Goal: Task Accomplishment & Management: Use online tool/utility

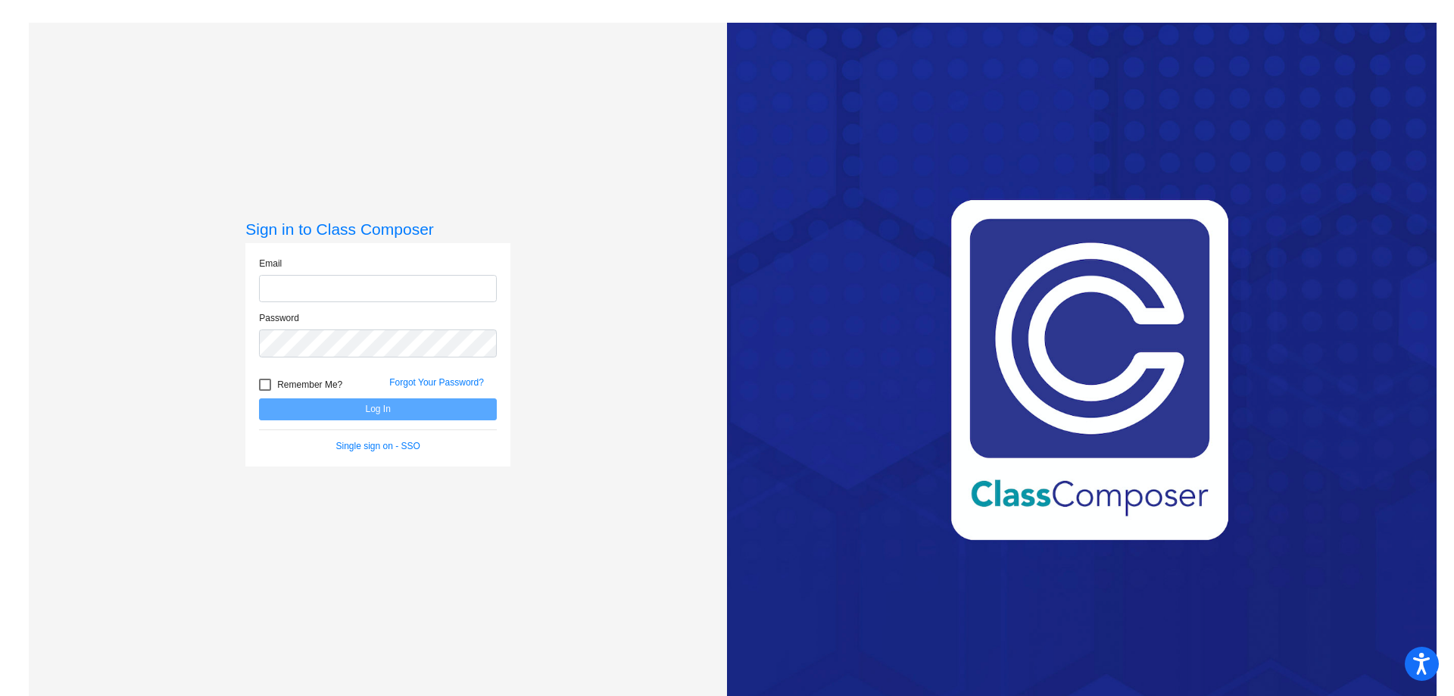
click at [329, 285] on input "email" at bounding box center [378, 289] width 238 height 28
type input "[EMAIL_ADDRESS][PERSON_NAME][DOMAIN_NAME]"
click at [335, 404] on button "Log In" at bounding box center [378, 409] width 238 height 22
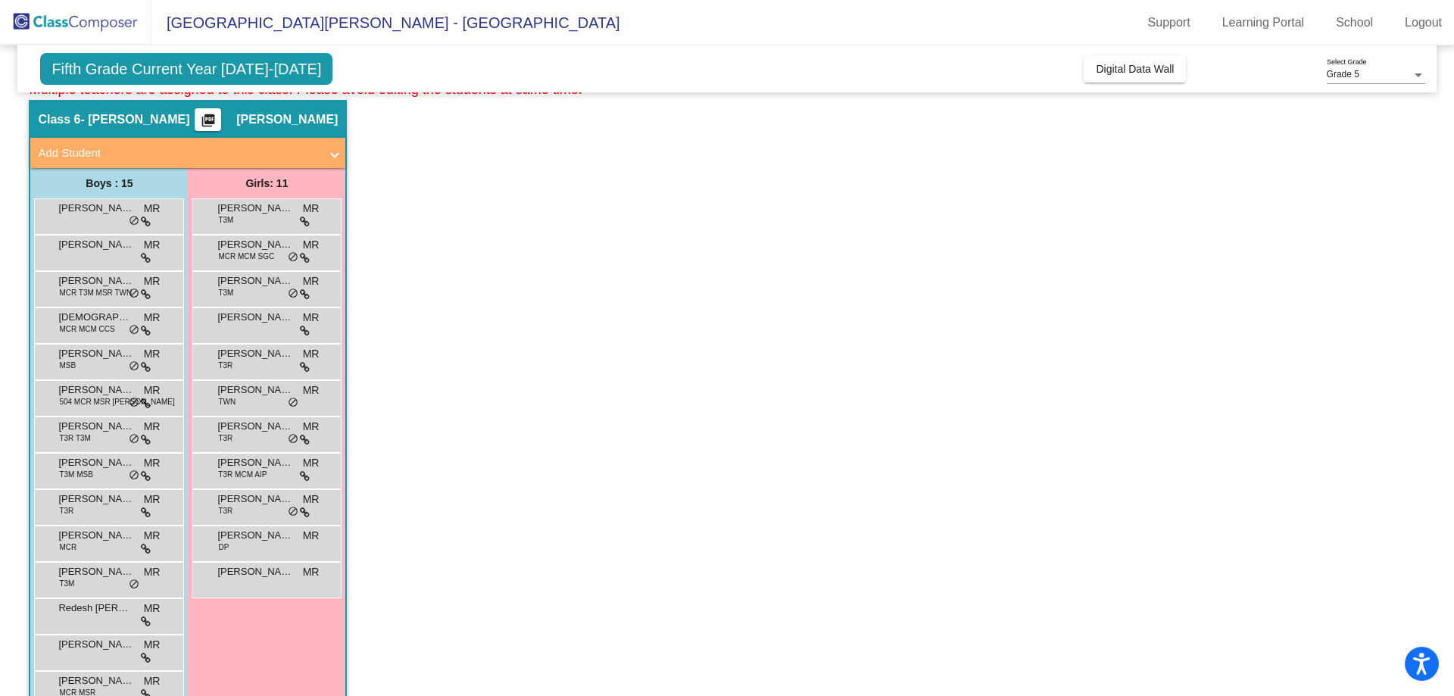
scroll to position [681, 0]
click at [238, 243] on span "[PERSON_NAME]" at bounding box center [255, 242] width 76 height 15
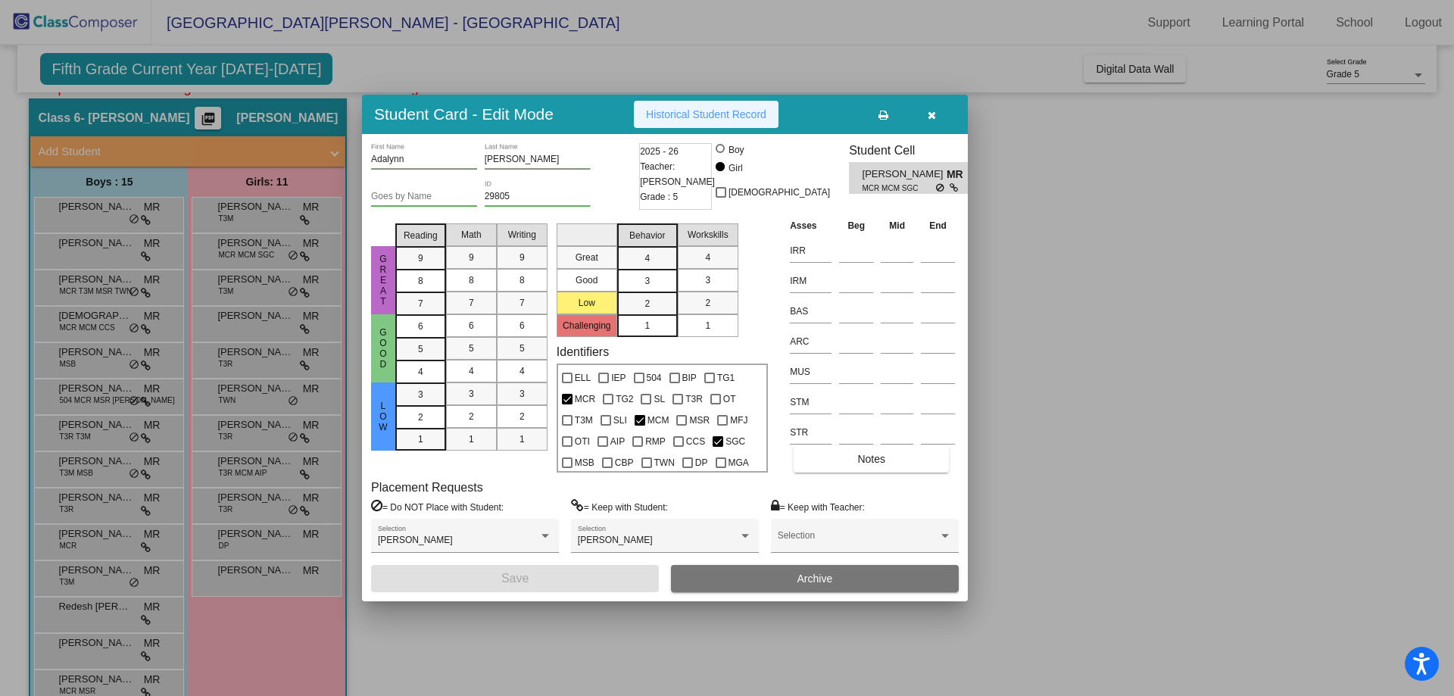
click at [701, 117] on span "Historical Student Record" at bounding box center [706, 114] width 120 height 12
click at [276, 668] on div at bounding box center [727, 348] width 1454 height 696
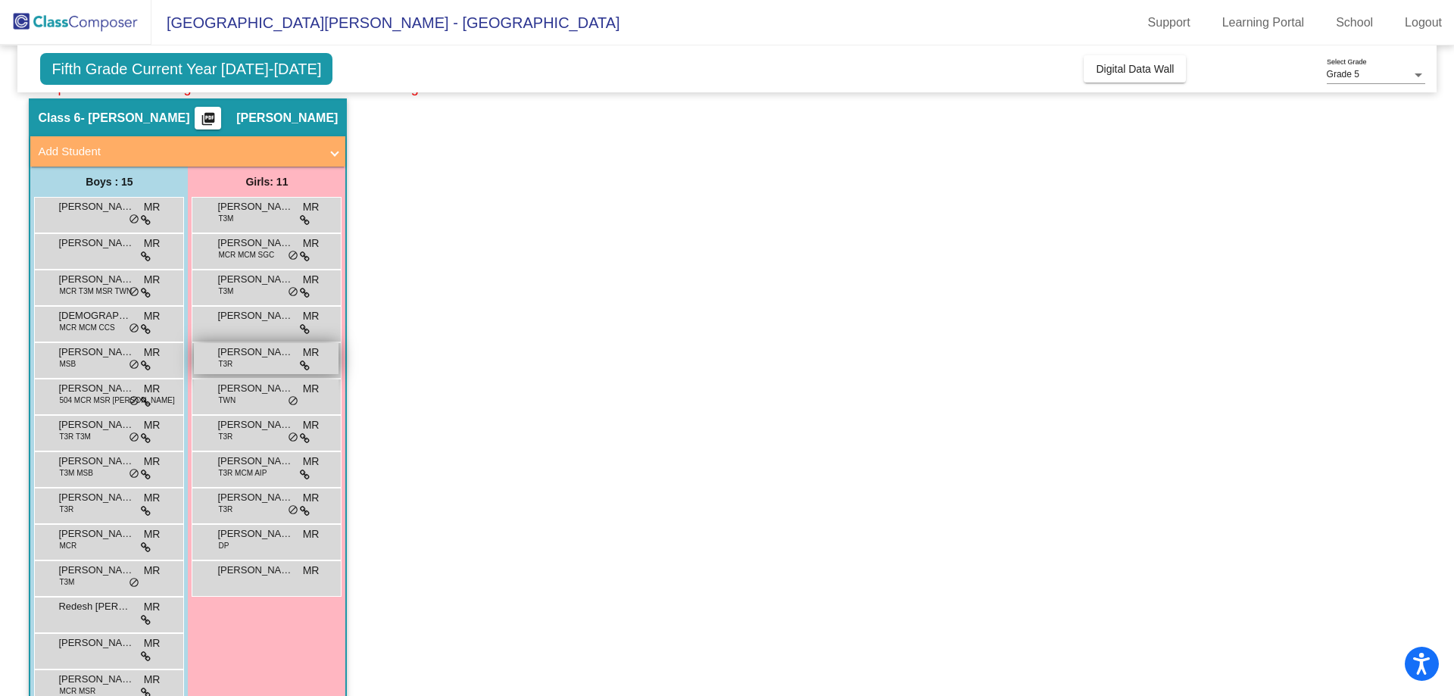
click at [260, 346] on span "[PERSON_NAME]" at bounding box center [255, 351] width 76 height 15
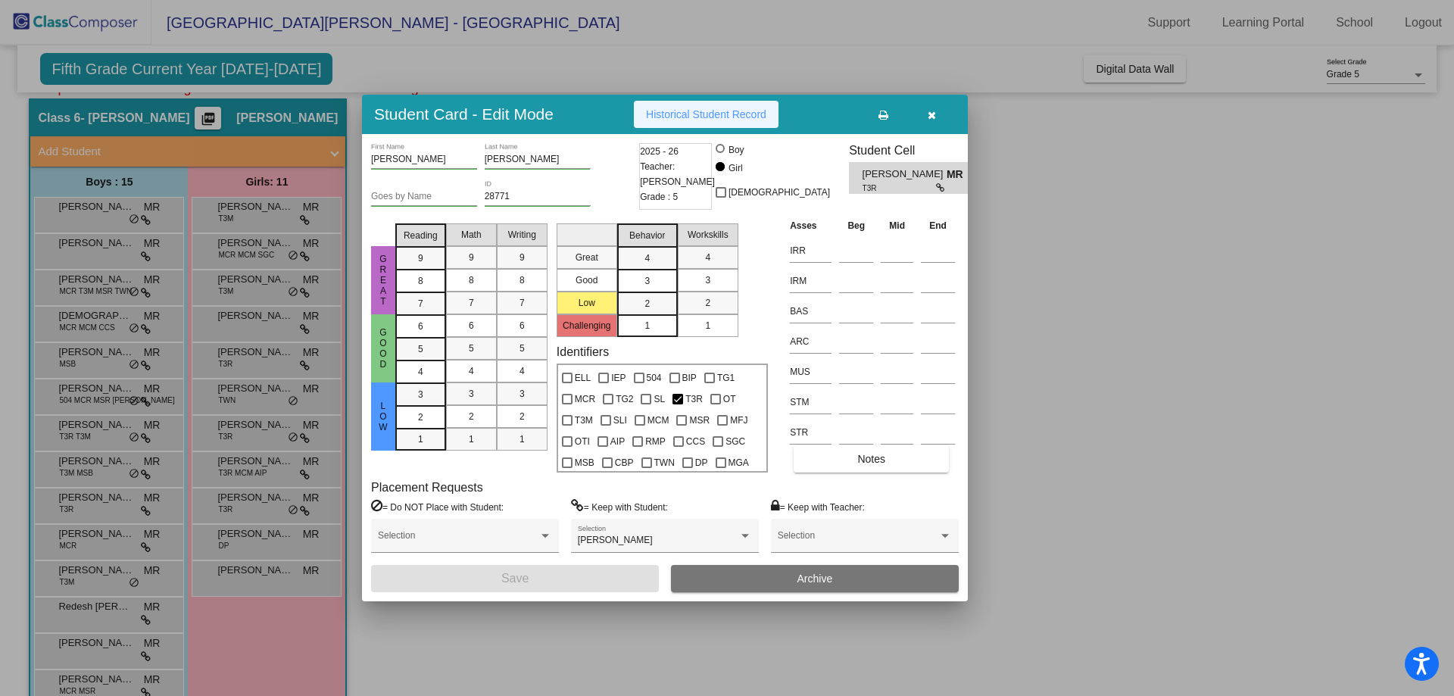
click at [688, 115] on span "Historical Student Record" at bounding box center [706, 114] width 120 height 12
click at [250, 325] on div at bounding box center [727, 348] width 1454 height 696
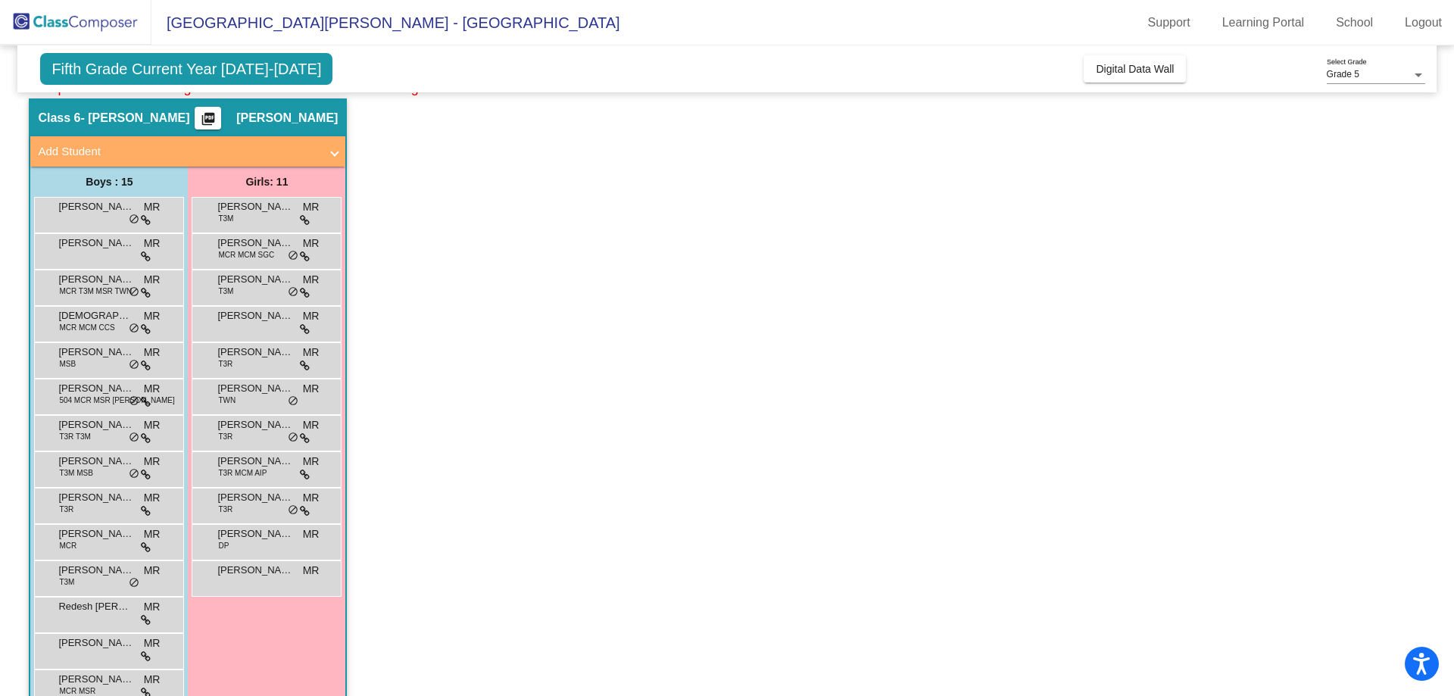
click at [250, 325] on div "[PERSON_NAME] MR lock do_not_disturb_alt" at bounding box center [266, 322] width 145 height 31
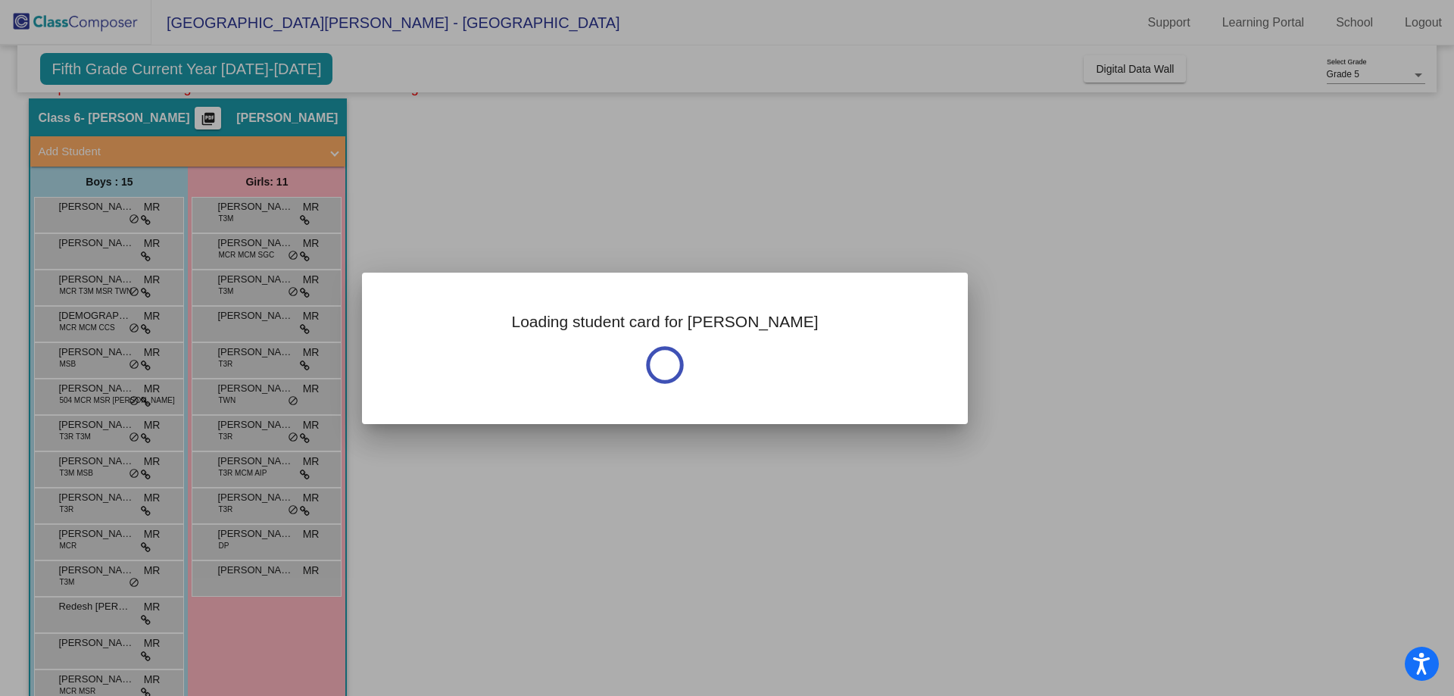
click at [250, 325] on div at bounding box center [727, 348] width 1454 height 696
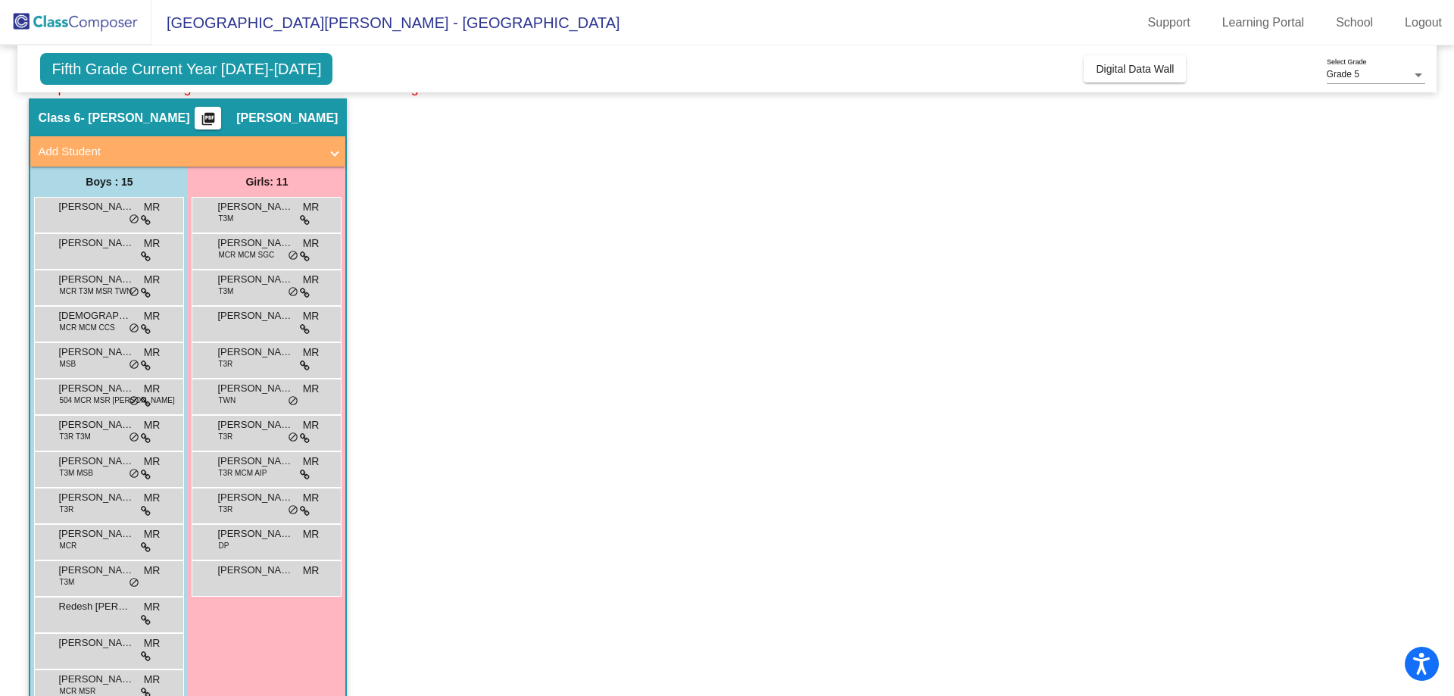
click at [250, 325] on div "[PERSON_NAME] MR lock do_not_disturb_alt" at bounding box center [266, 322] width 145 height 31
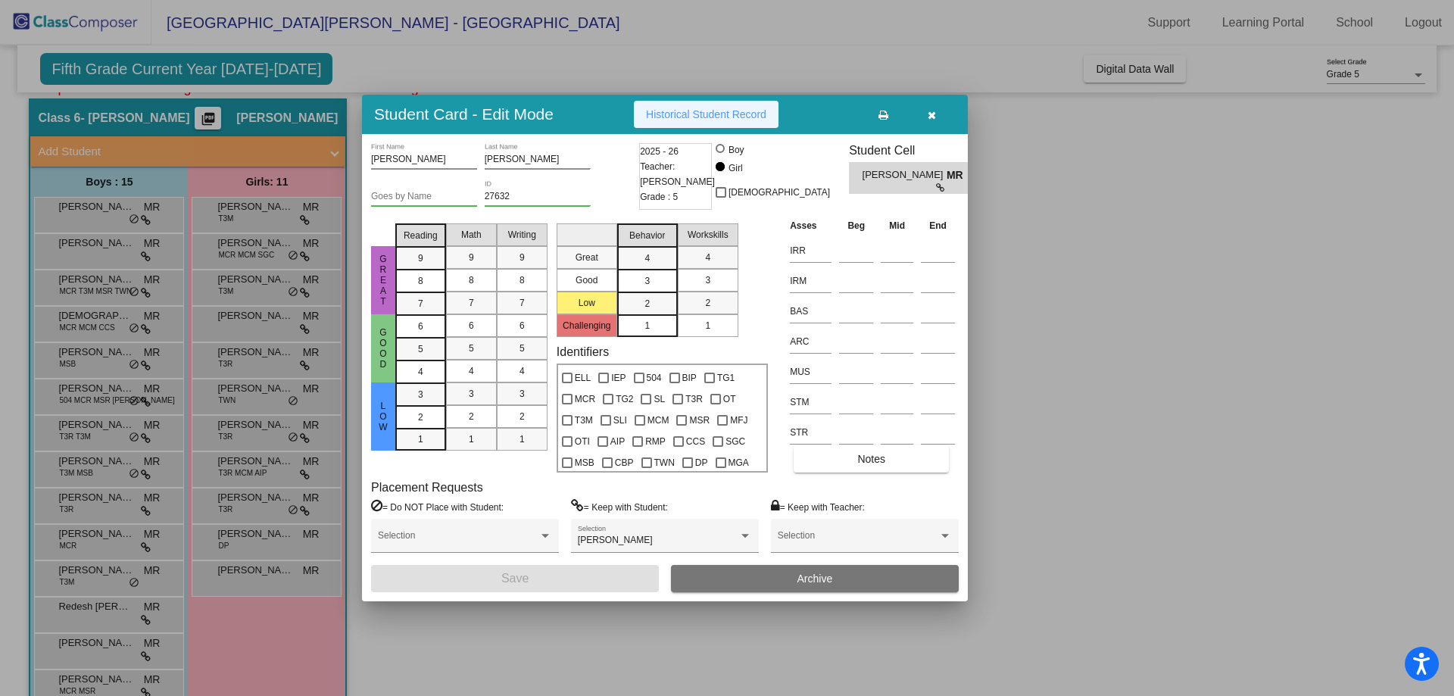
click at [673, 113] on span "Historical Student Record" at bounding box center [706, 114] width 120 height 12
click at [388, 65] on div at bounding box center [727, 348] width 1454 height 696
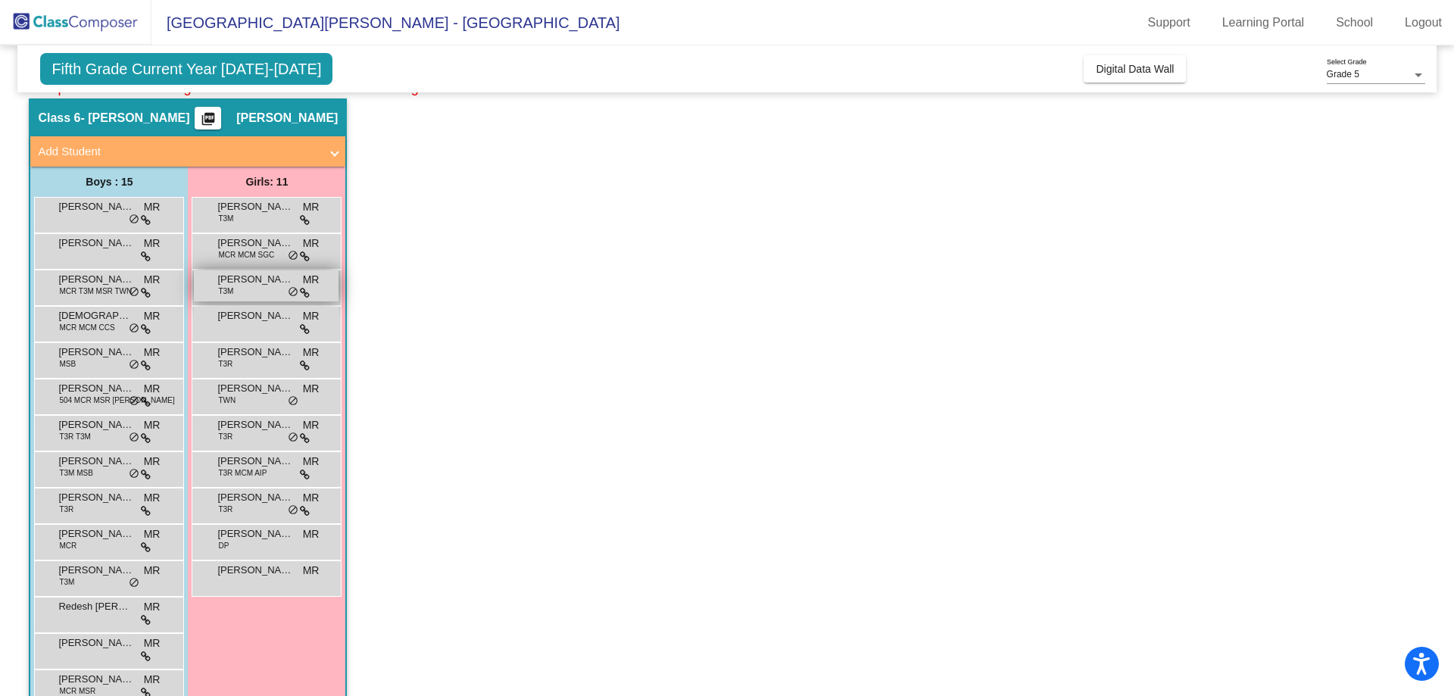
click at [235, 286] on span "[PERSON_NAME]" at bounding box center [255, 279] width 76 height 15
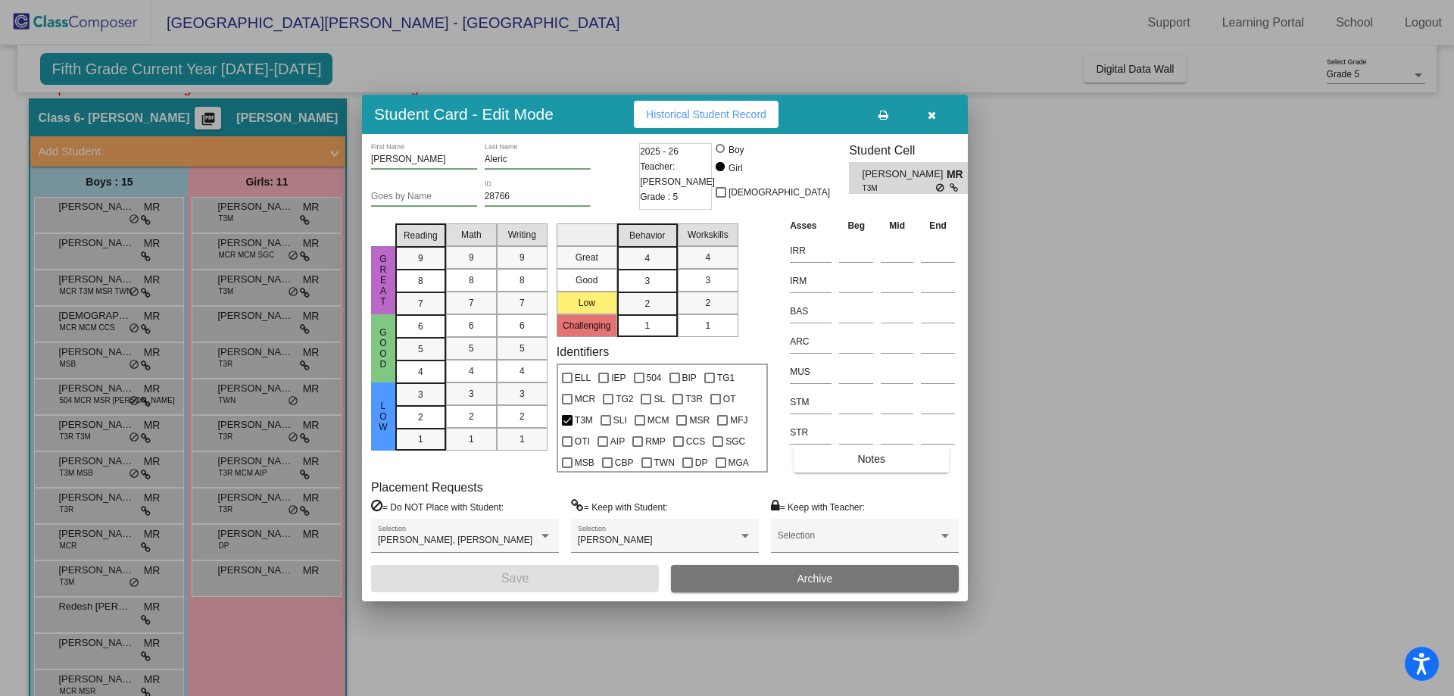
click at [686, 123] on button "Historical Student Record" at bounding box center [706, 114] width 145 height 27
click at [1149, 613] on div at bounding box center [727, 348] width 1454 height 696
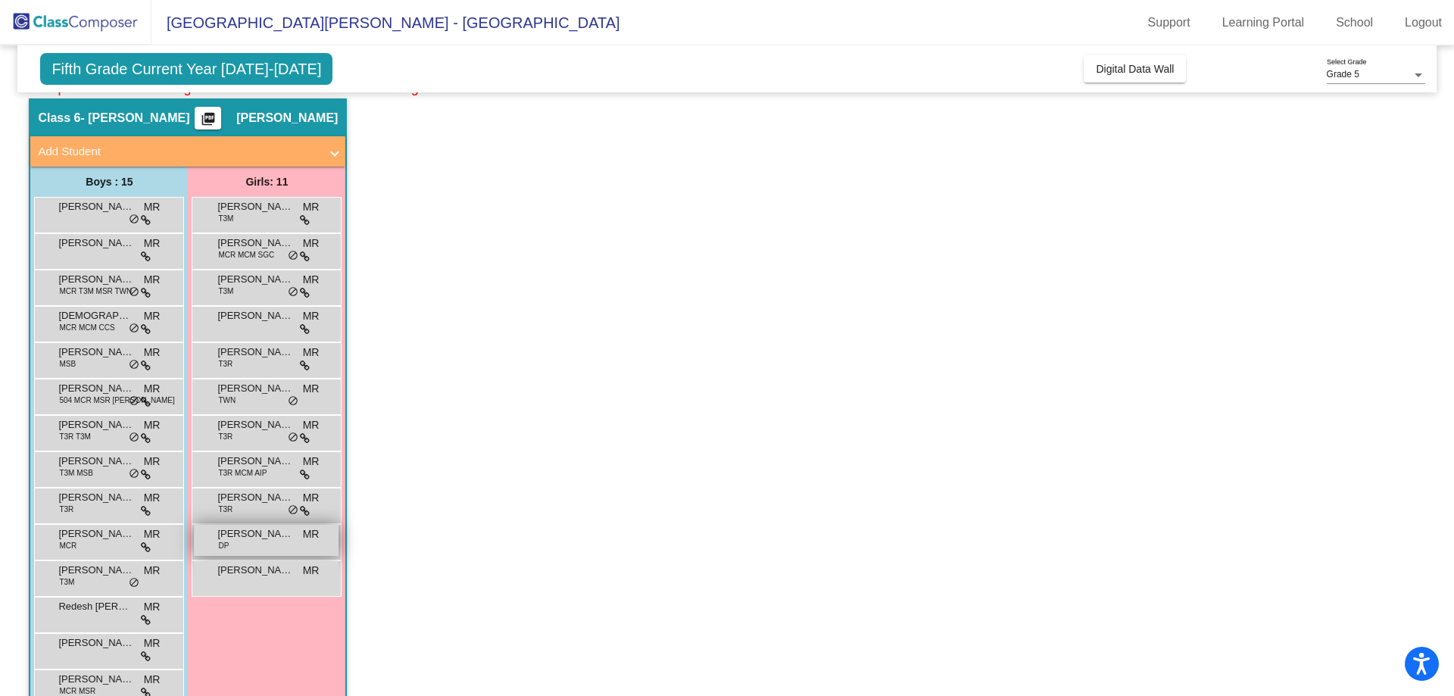
click at [263, 533] on span "[PERSON_NAME]" at bounding box center [255, 533] width 76 height 15
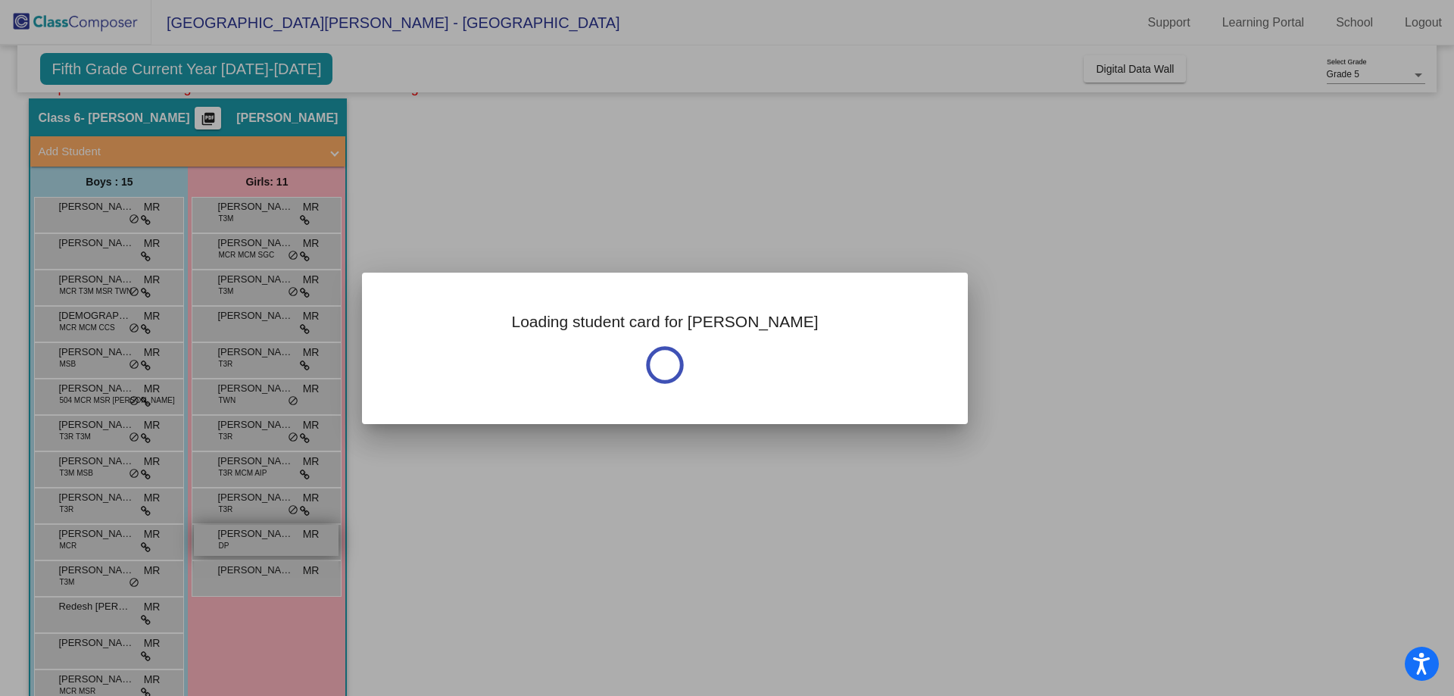
click at [263, 533] on div at bounding box center [727, 348] width 1454 height 696
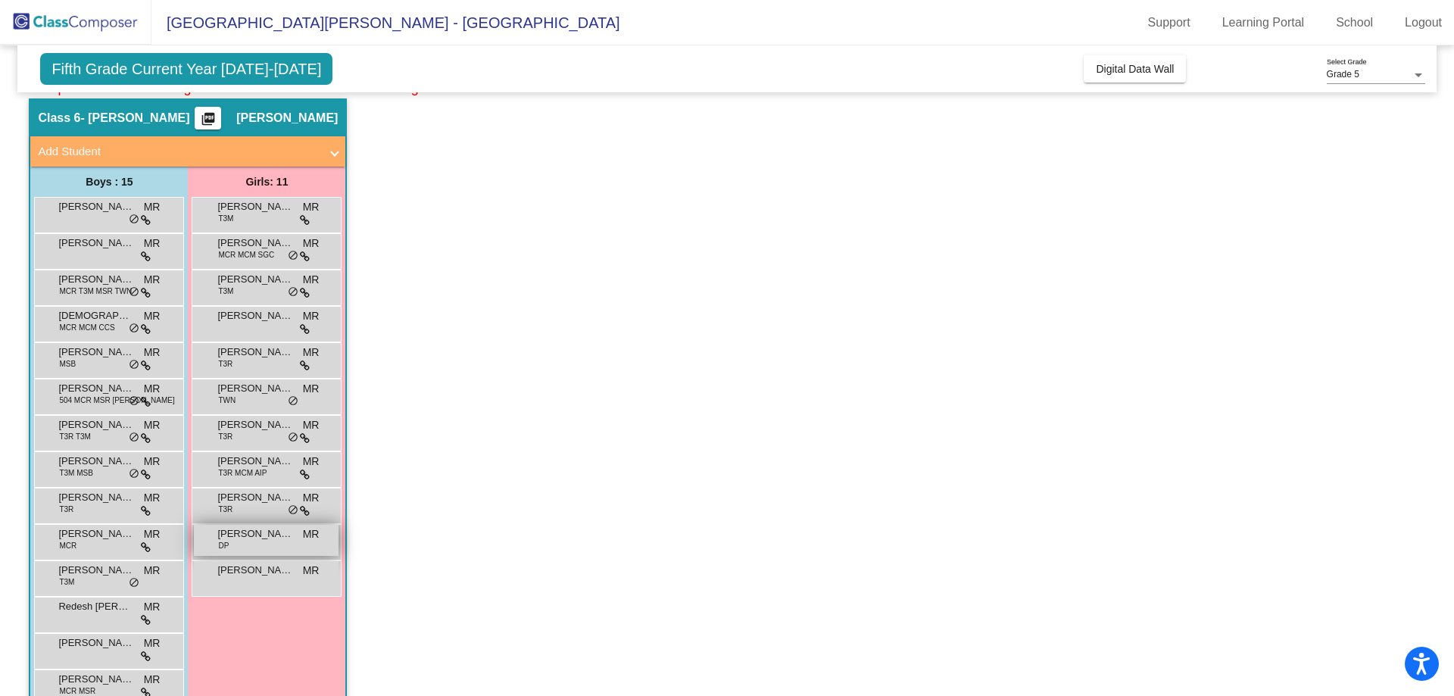
click at [263, 533] on span "[PERSON_NAME]" at bounding box center [255, 533] width 76 height 15
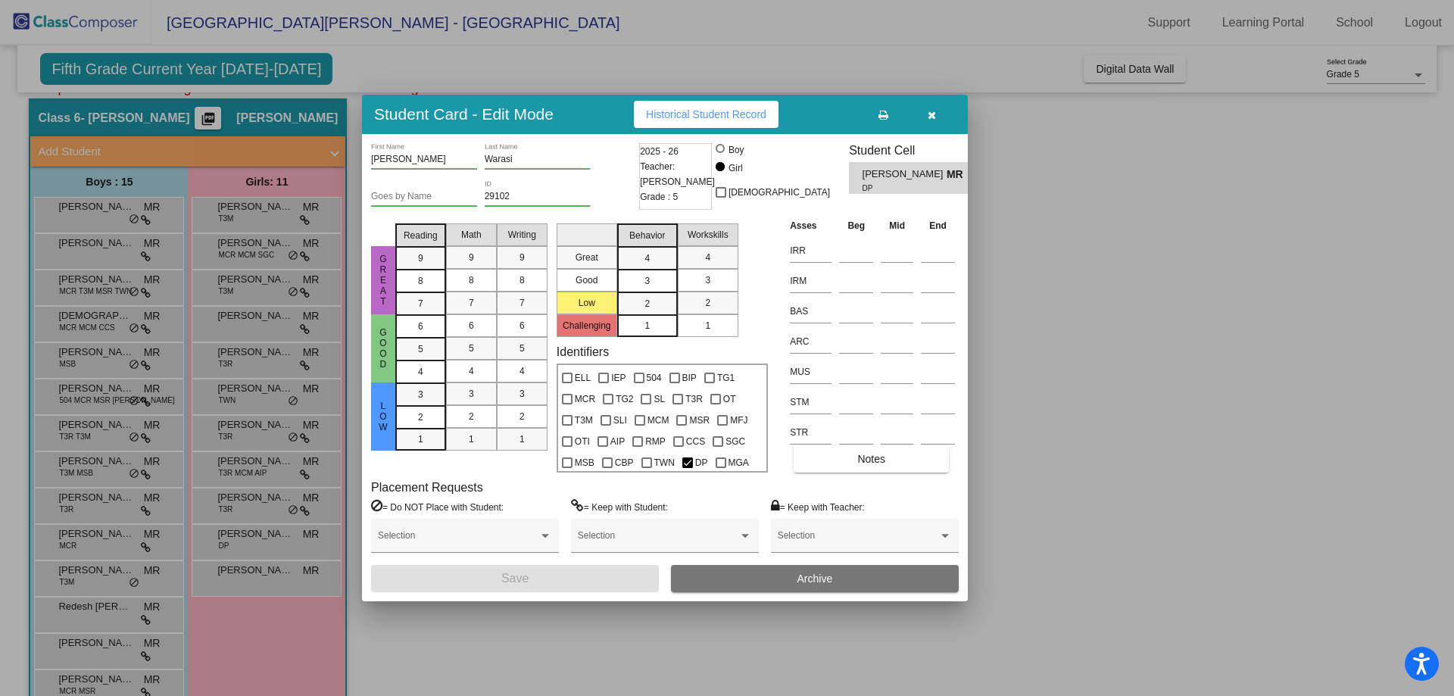
click at [676, 114] on span "Historical Student Record" at bounding box center [706, 114] width 120 height 12
click at [525, 667] on div at bounding box center [727, 348] width 1454 height 696
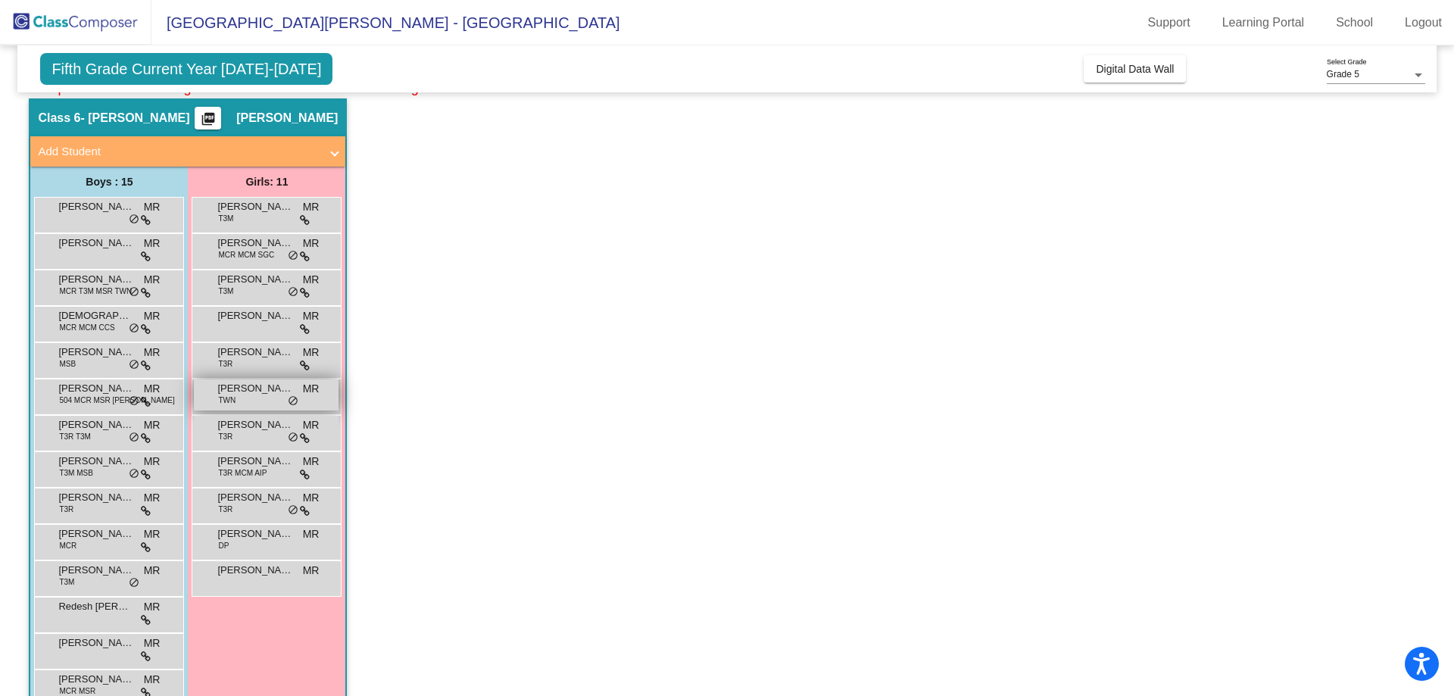
click at [245, 394] on span "[PERSON_NAME]" at bounding box center [255, 388] width 76 height 15
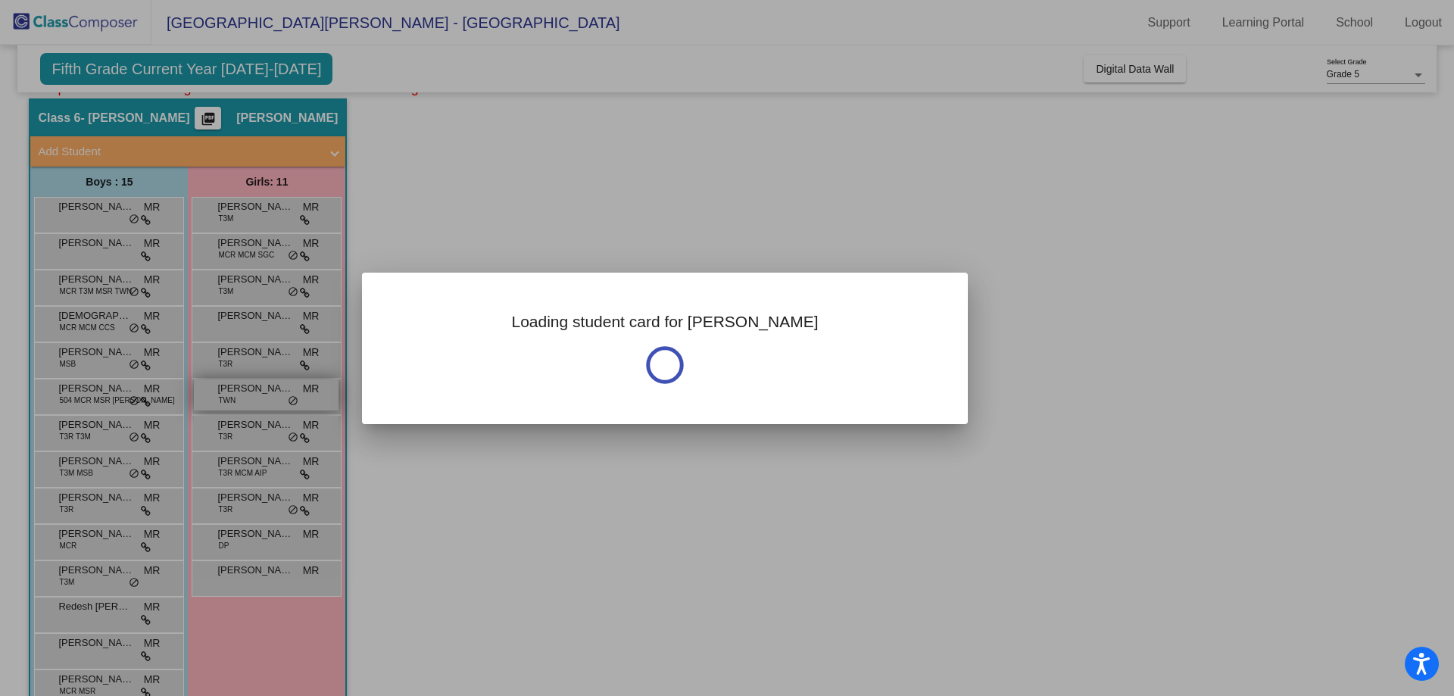
click at [245, 394] on div at bounding box center [727, 348] width 1454 height 696
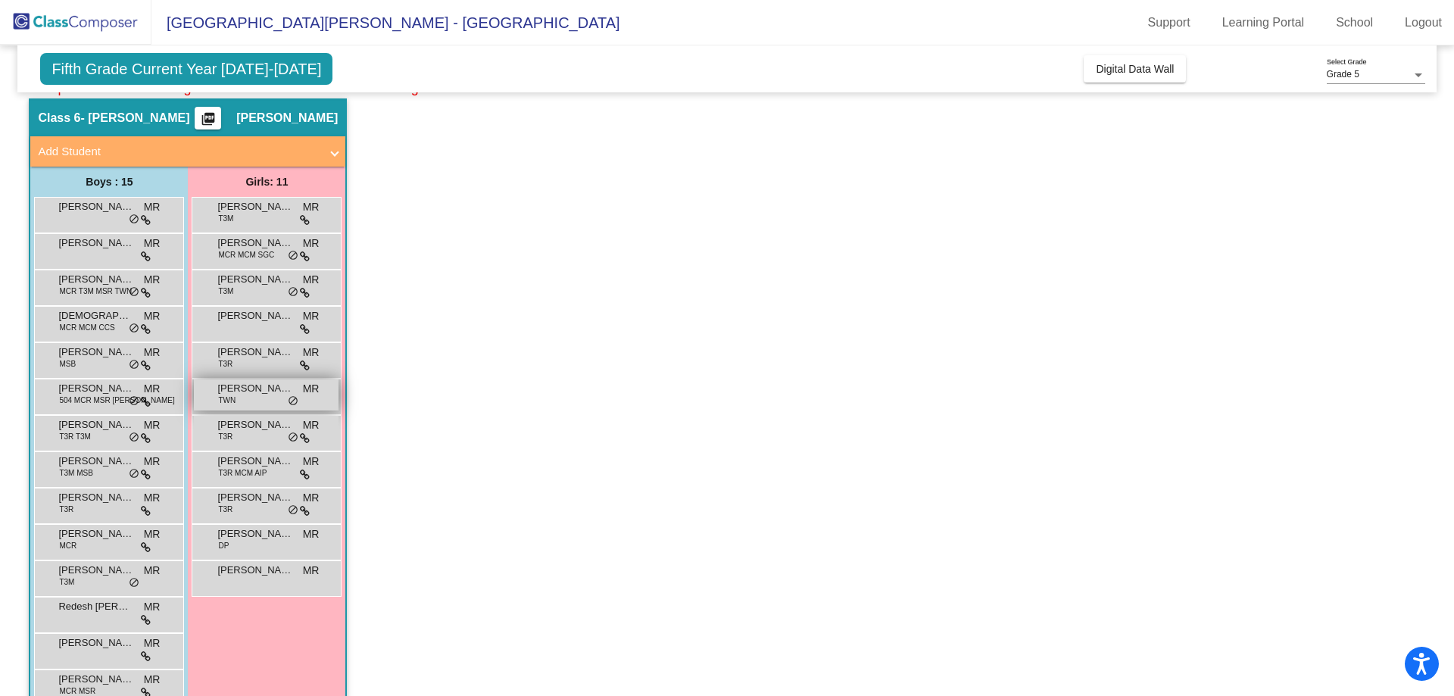
click at [245, 394] on span "[PERSON_NAME]" at bounding box center [255, 388] width 76 height 15
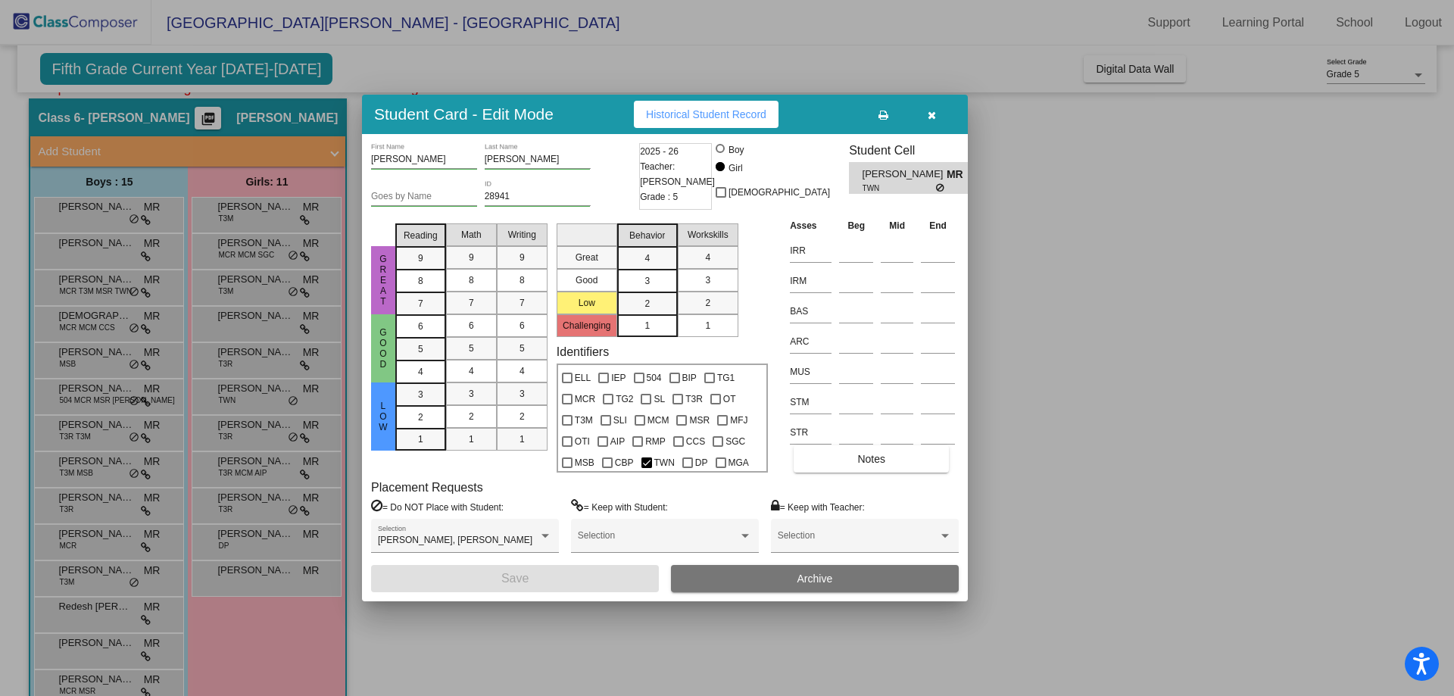
click at [717, 116] on span "Historical Student Record" at bounding box center [706, 114] width 120 height 12
click at [115, 207] on div at bounding box center [727, 348] width 1454 height 696
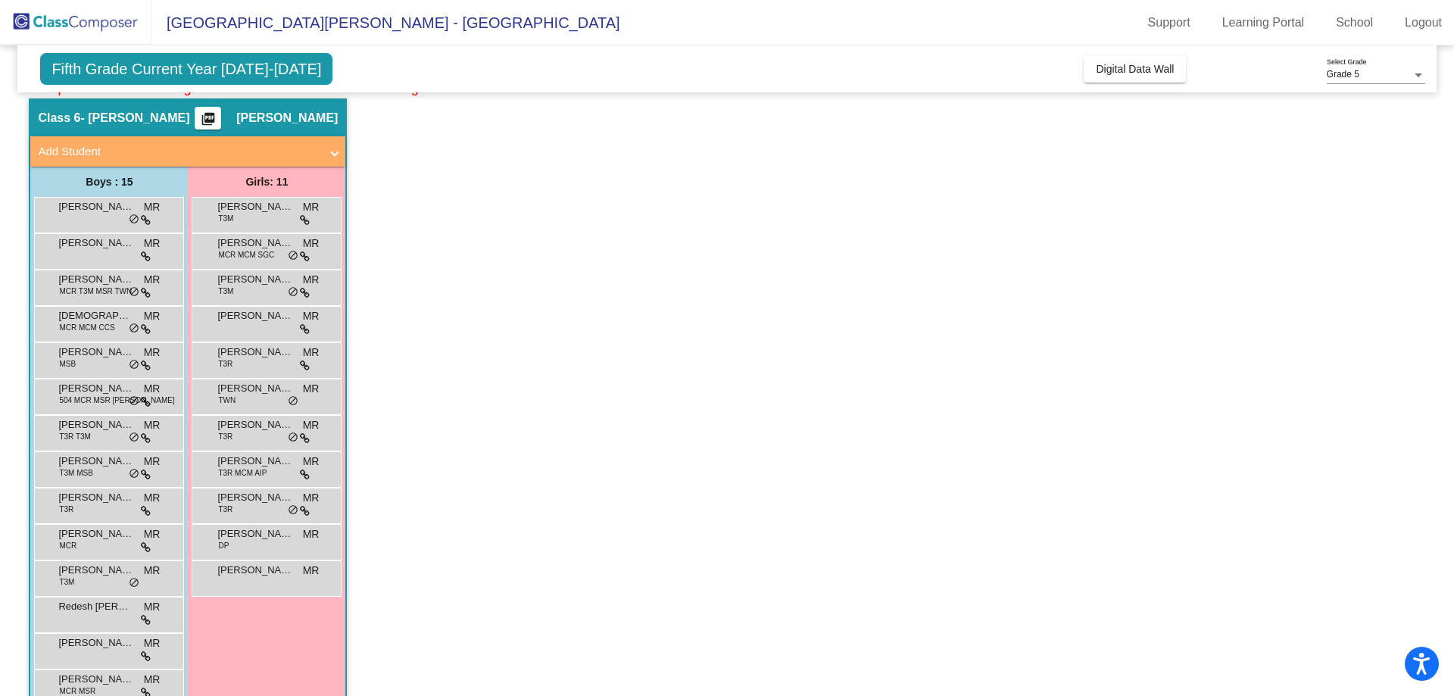
click at [115, 207] on span "[PERSON_NAME]" at bounding box center [96, 206] width 76 height 15
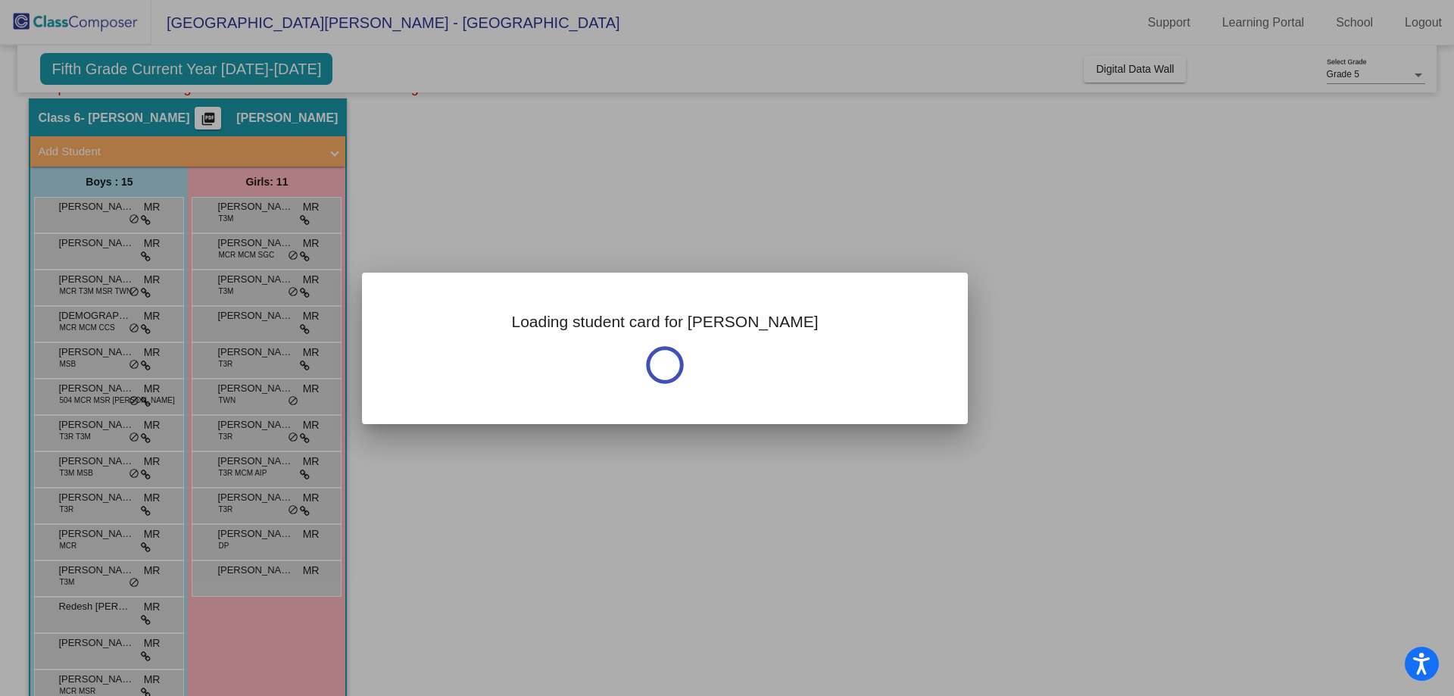
click at [115, 207] on div at bounding box center [727, 348] width 1454 height 696
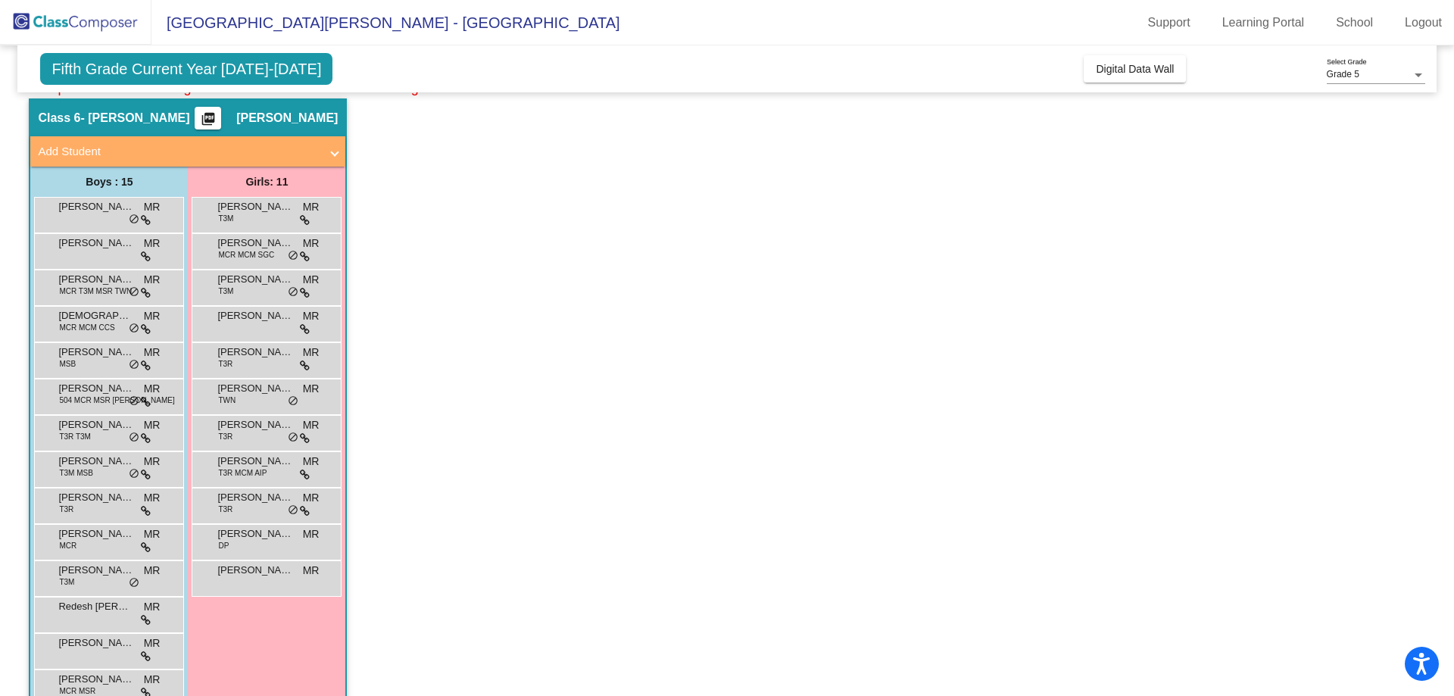
click at [115, 207] on span "[PERSON_NAME]" at bounding box center [96, 206] width 76 height 15
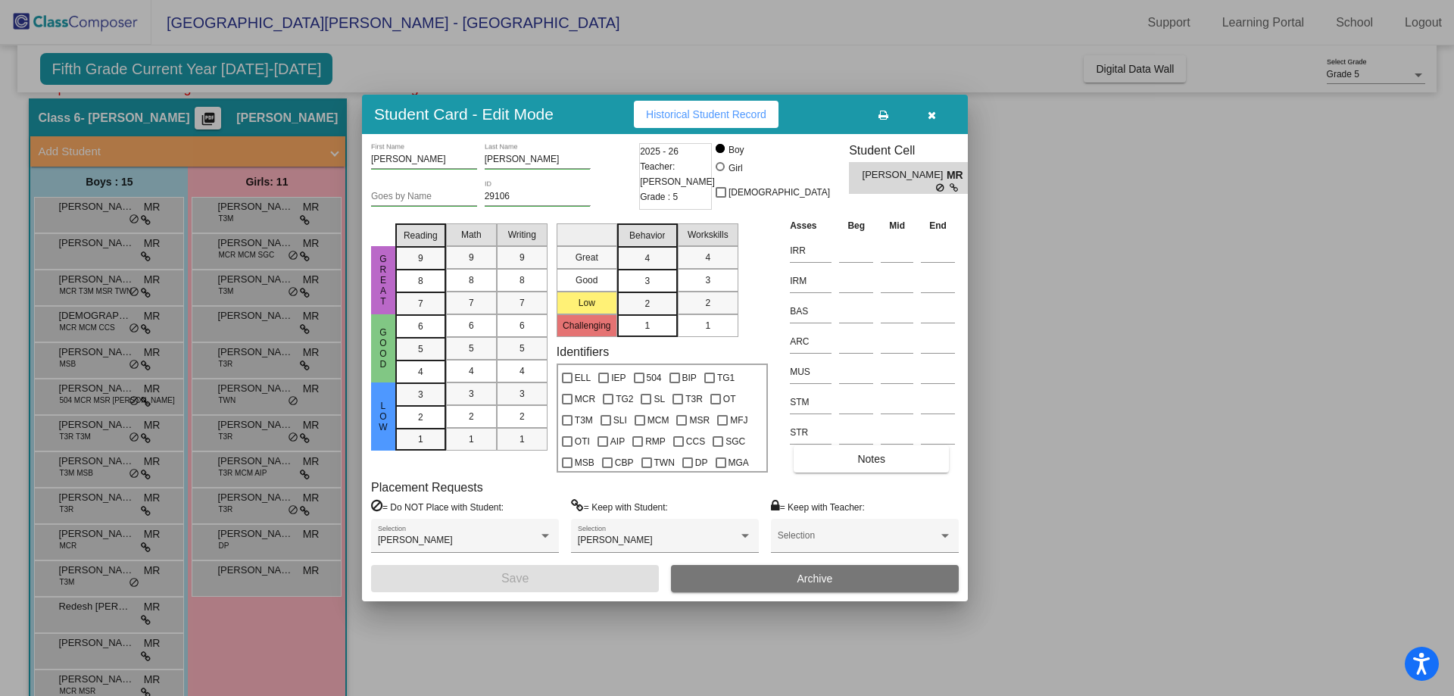
click at [672, 112] on span "Historical Student Record" at bounding box center [706, 114] width 120 height 12
click at [717, 117] on span "Historical Student Record" at bounding box center [706, 114] width 120 height 12
click at [1108, 444] on div at bounding box center [727, 348] width 1454 height 696
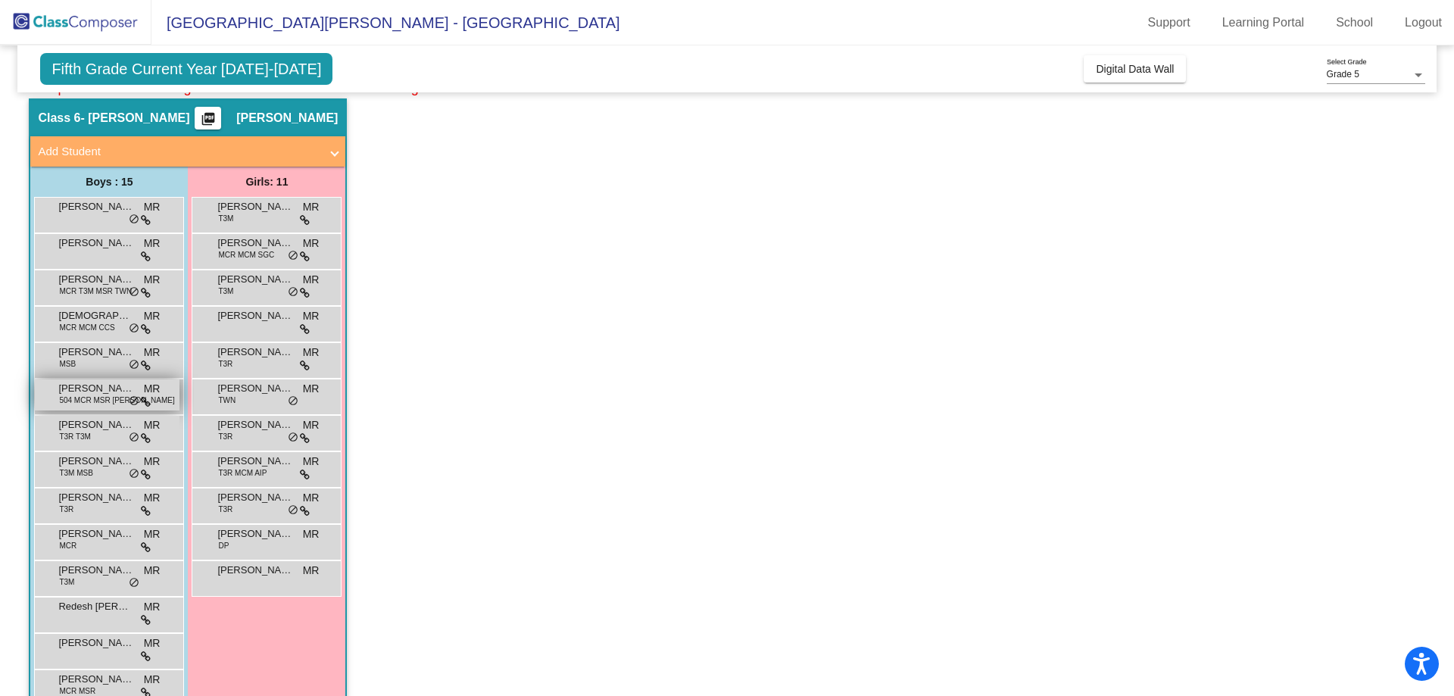
click at [83, 398] on span "504 MCR MSR [PERSON_NAME]" at bounding box center [116, 399] width 115 height 11
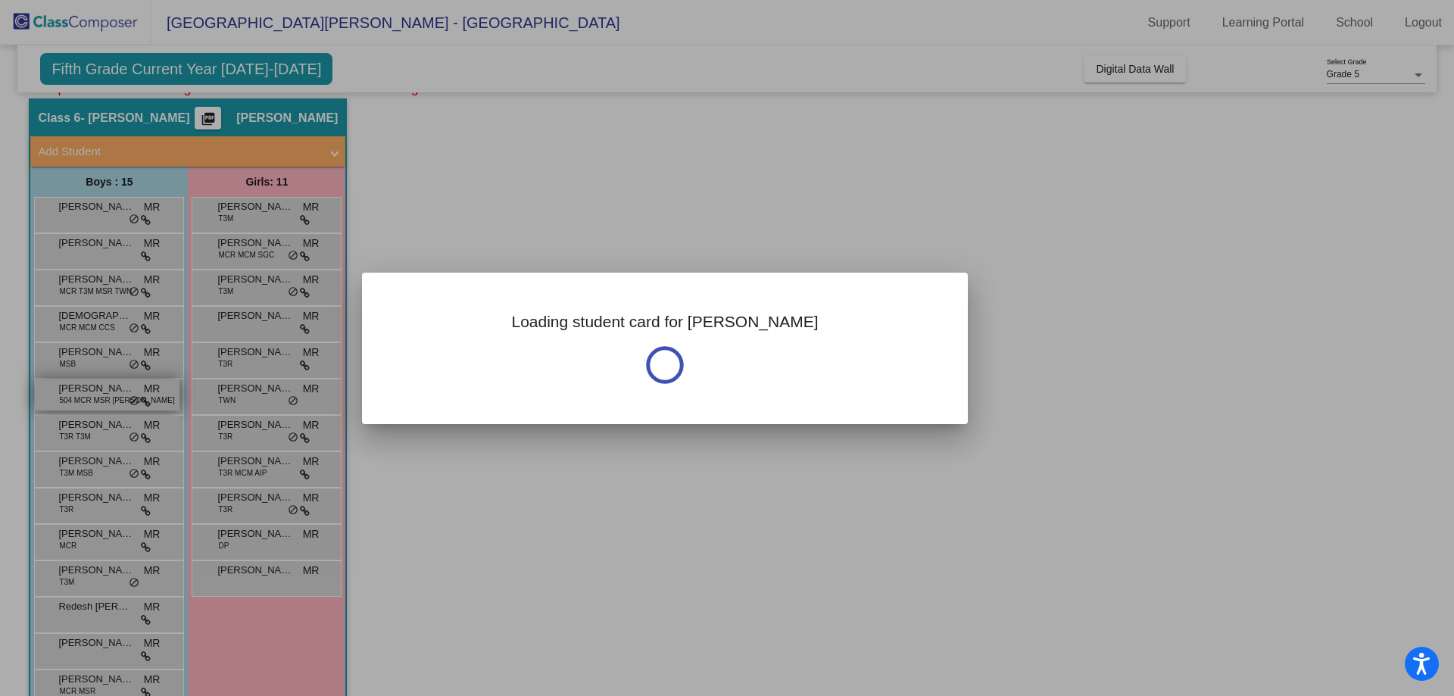
click at [83, 398] on div at bounding box center [727, 348] width 1454 height 696
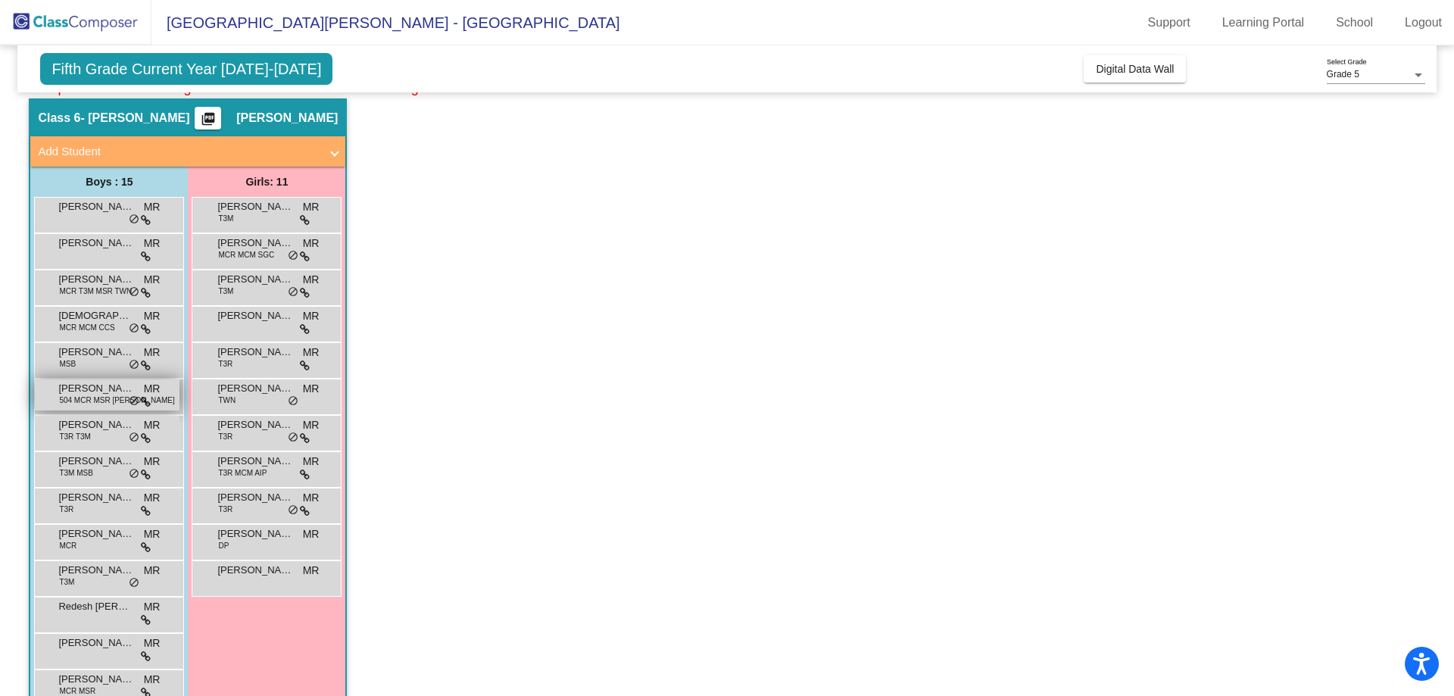
click at [83, 398] on span "504 MCR MSR [PERSON_NAME]" at bounding box center [116, 399] width 115 height 11
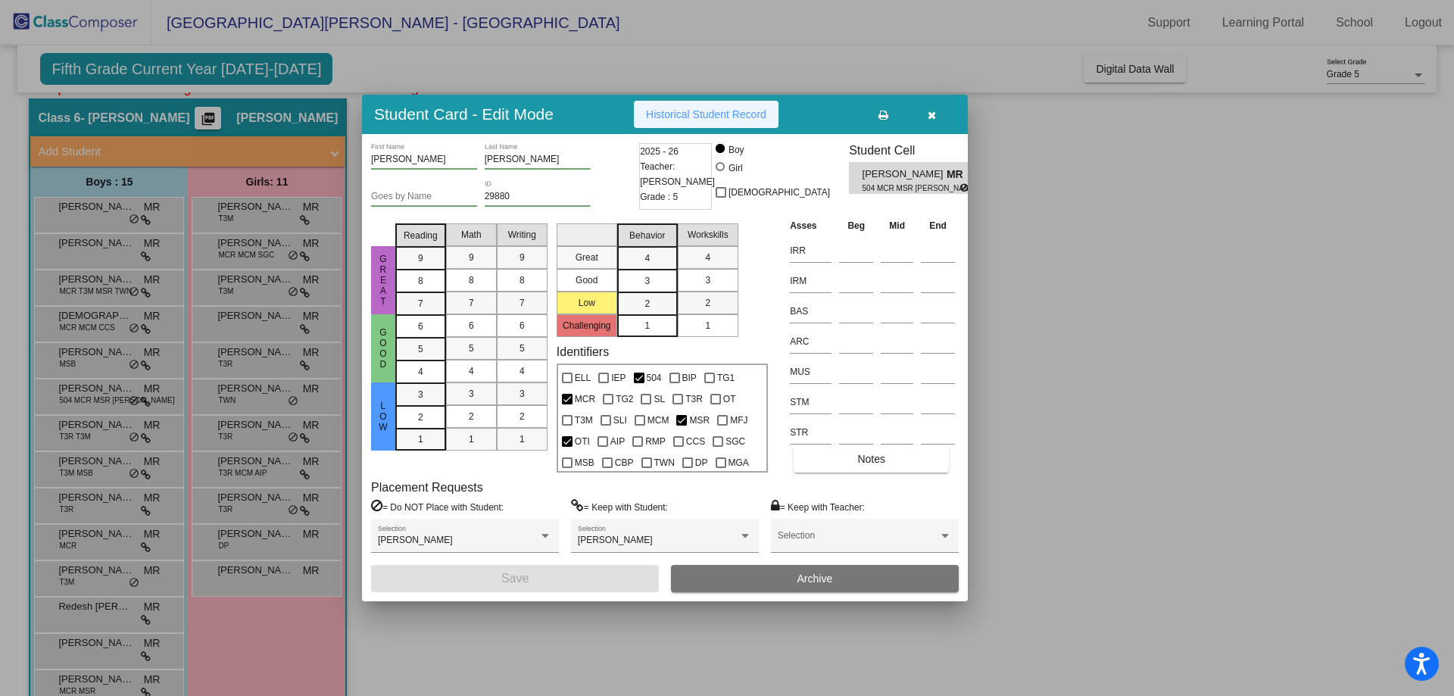
click at [671, 110] on span "Historical Student Record" at bounding box center [706, 114] width 120 height 12
click at [349, 151] on div at bounding box center [727, 348] width 1454 height 696
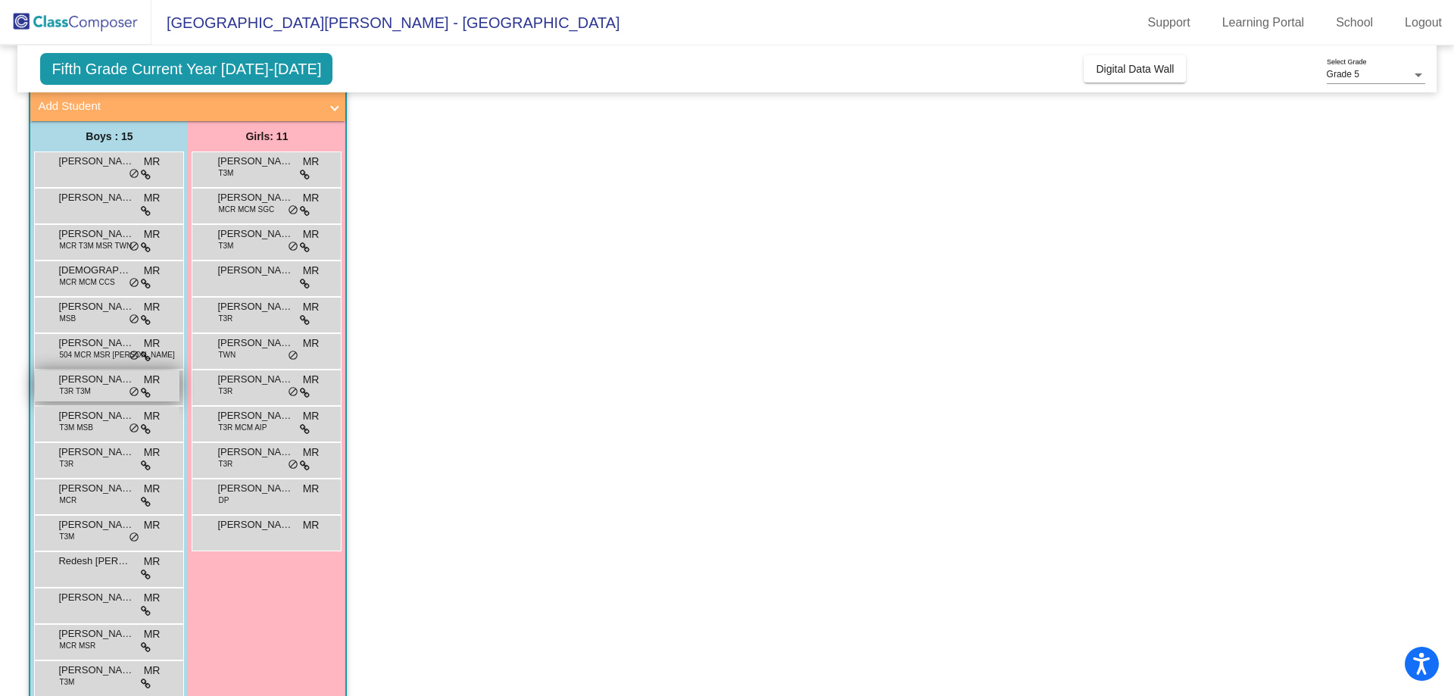
scroll to position [752, 0]
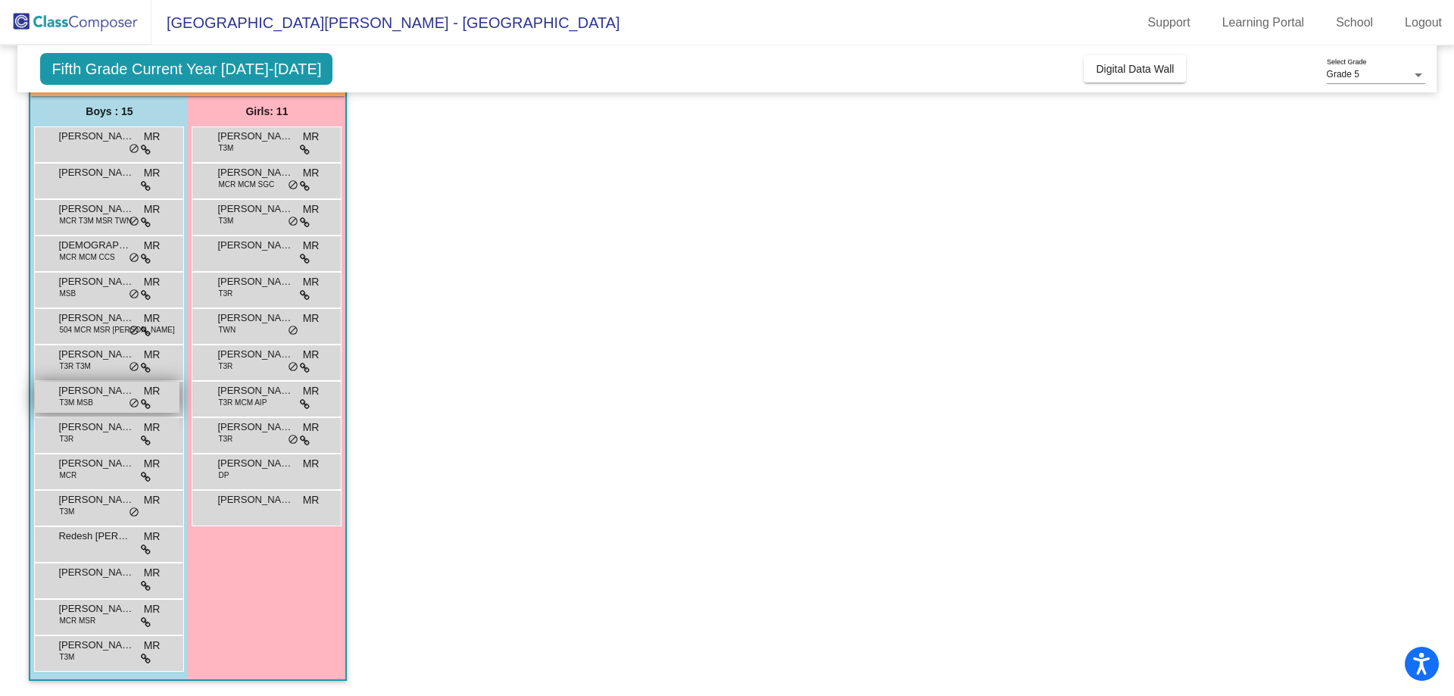
click at [89, 394] on span "[PERSON_NAME]" at bounding box center [96, 390] width 76 height 15
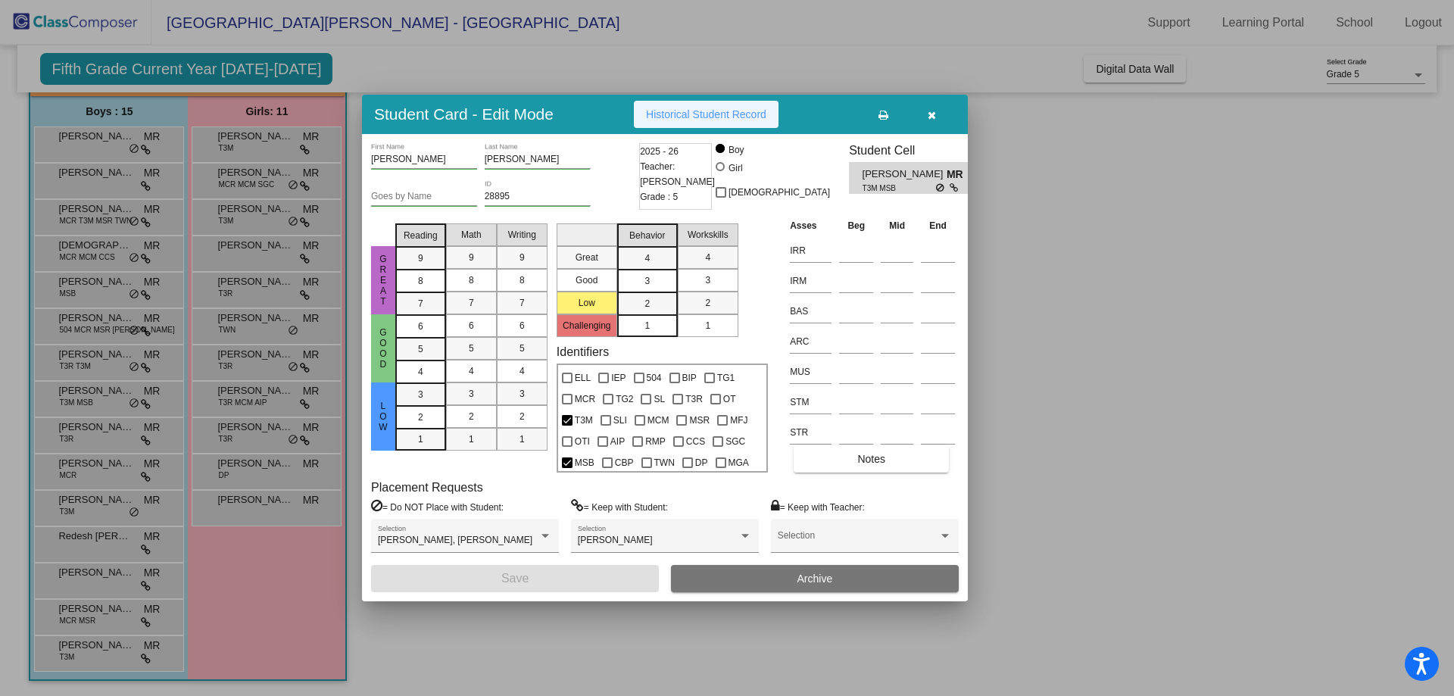
click at [681, 116] on span "Historical Student Record" at bounding box center [706, 114] width 120 height 12
click at [407, 61] on div at bounding box center [727, 348] width 1454 height 696
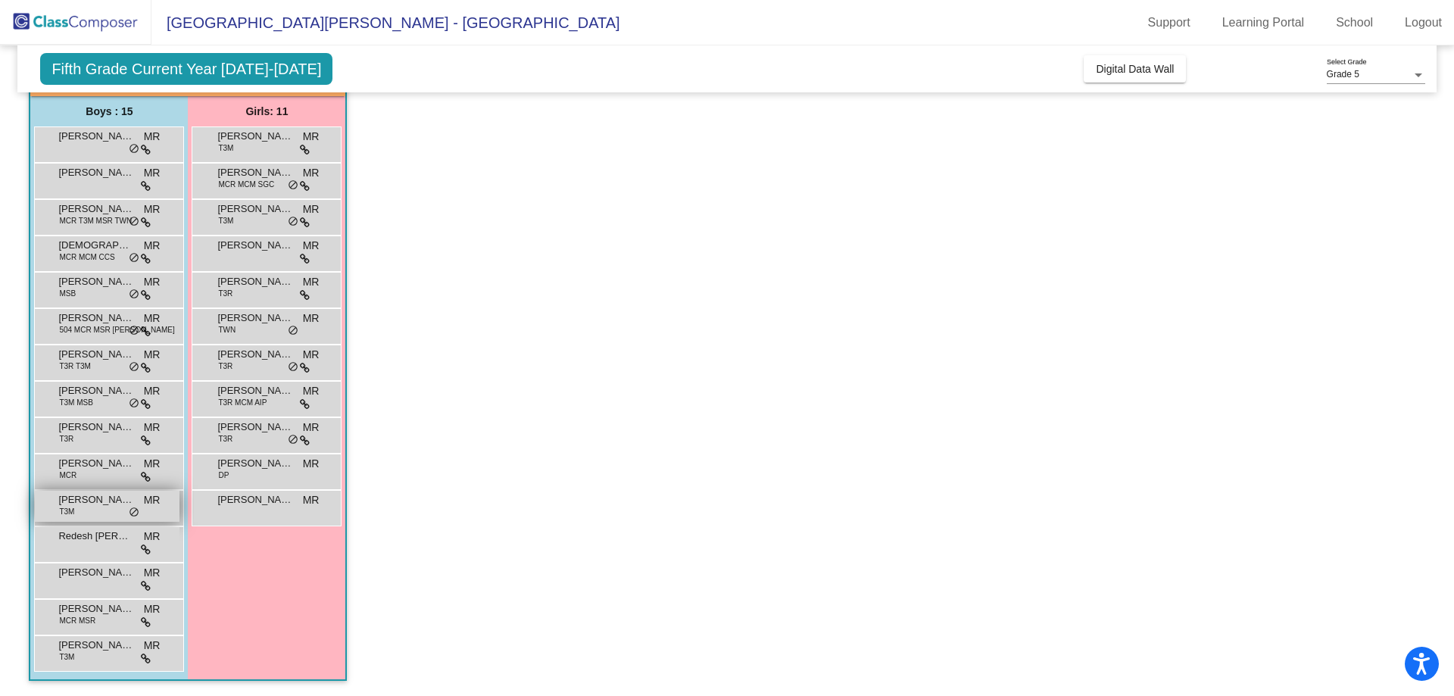
click at [91, 494] on span "[PERSON_NAME]" at bounding box center [96, 499] width 76 height 15
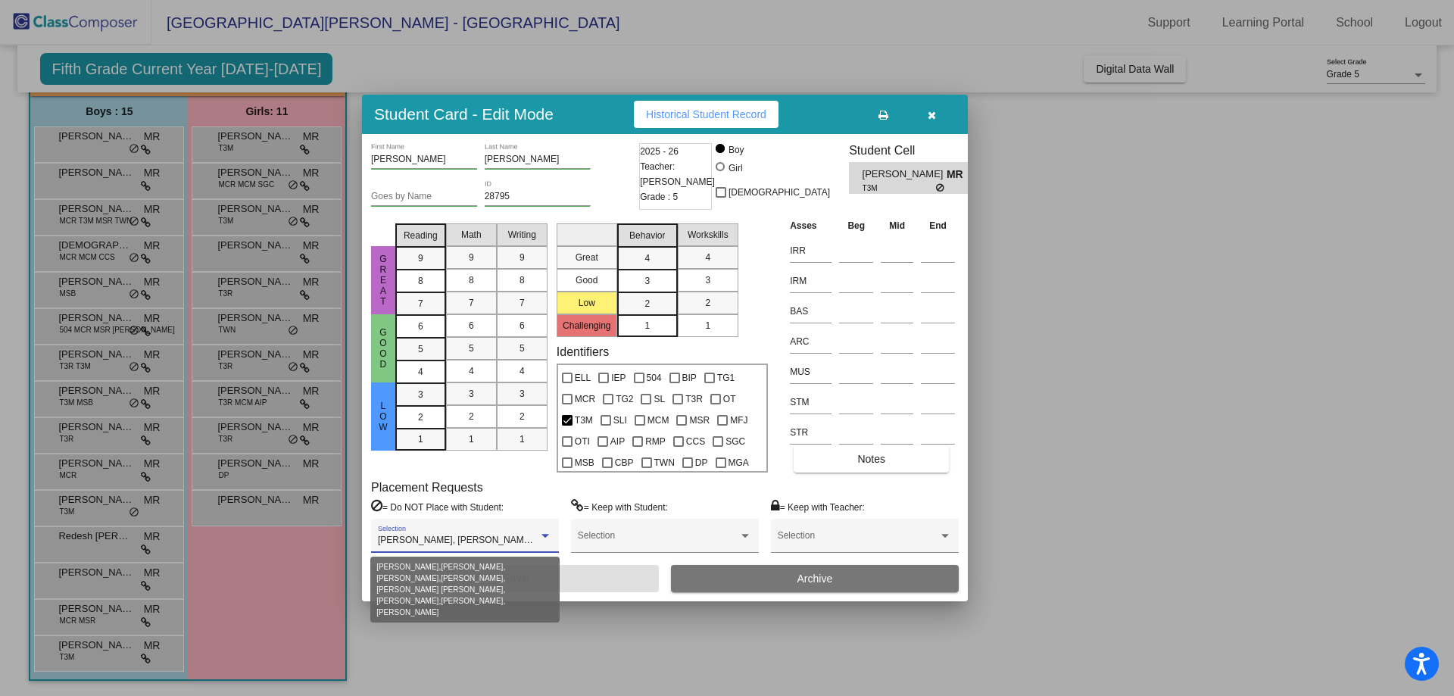
click at [544, 536] on div at bounding box center [545, 536] width 8 height 4
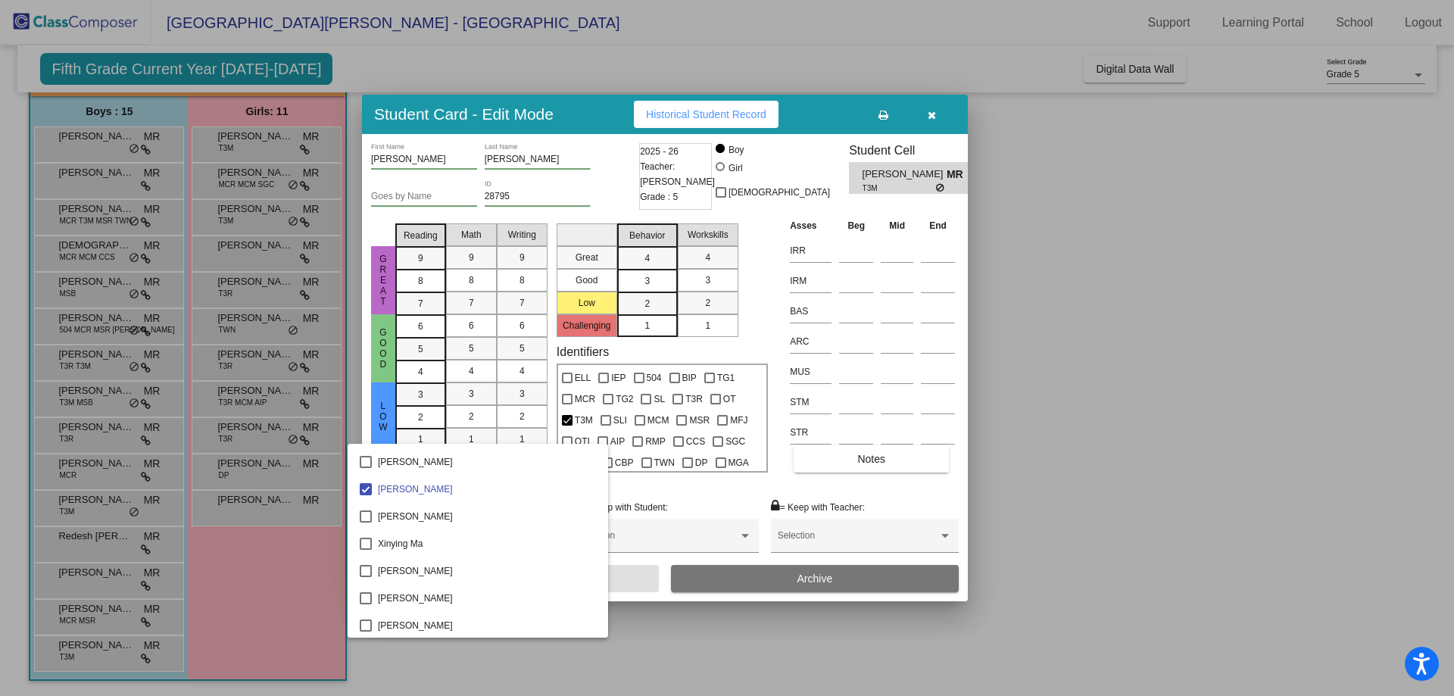
scroll to position [9673, 0]
click at [655, 650] on div at bounding box center [727, 348] width 1454 height 696
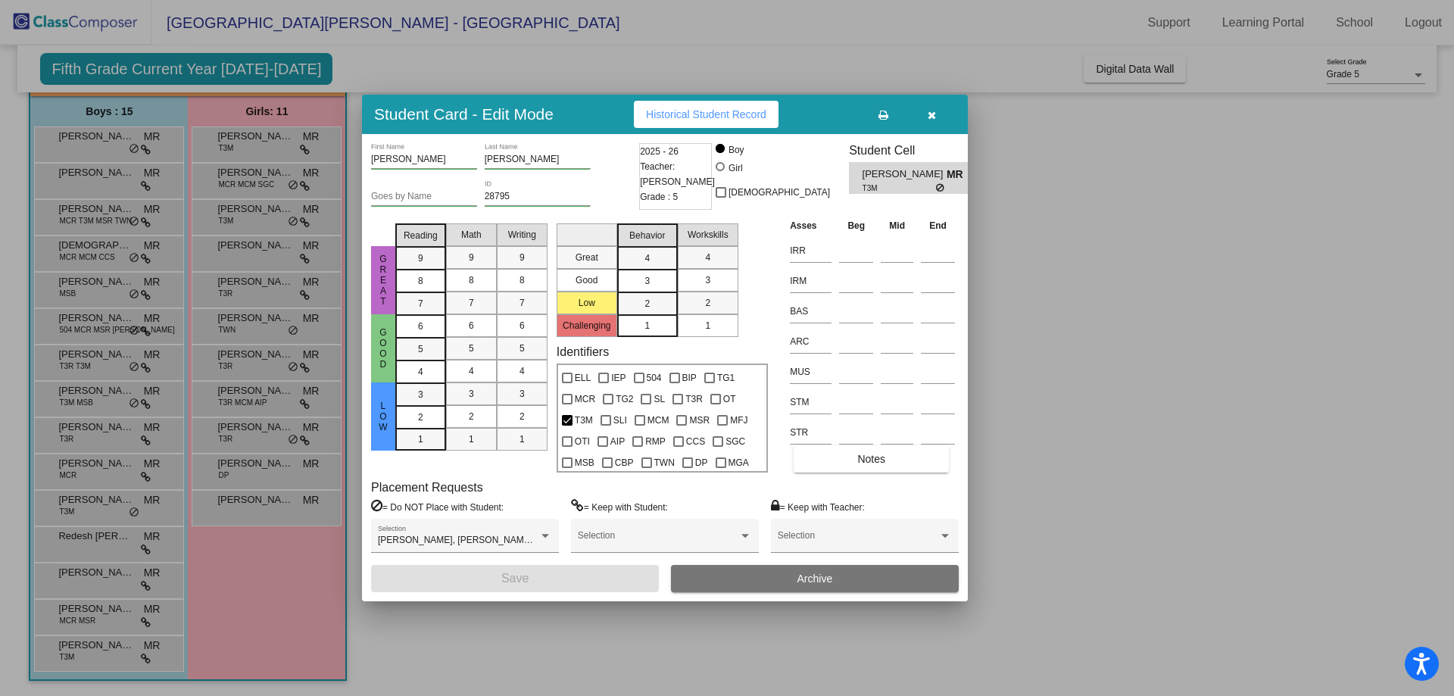
click at [680, 108] on button "Historical Student Record" at bounding box center [706, 114] width 145 height 27
click at [526, 637] on div at bounding box center [727, 348] width 1454 height 696
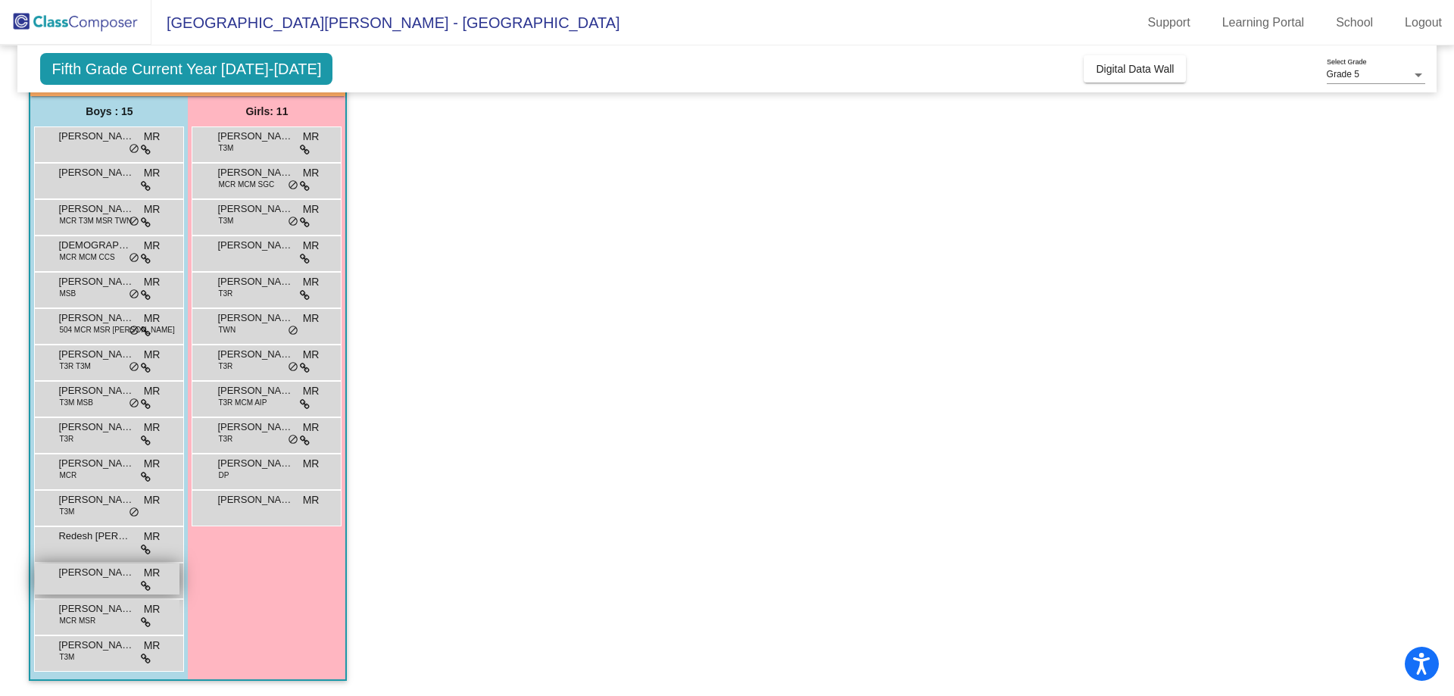
click at [79, 572] on span "[PERSON_NAME] [PERSON_NAME]" at bounding box center [96, 572] width 76 height 15
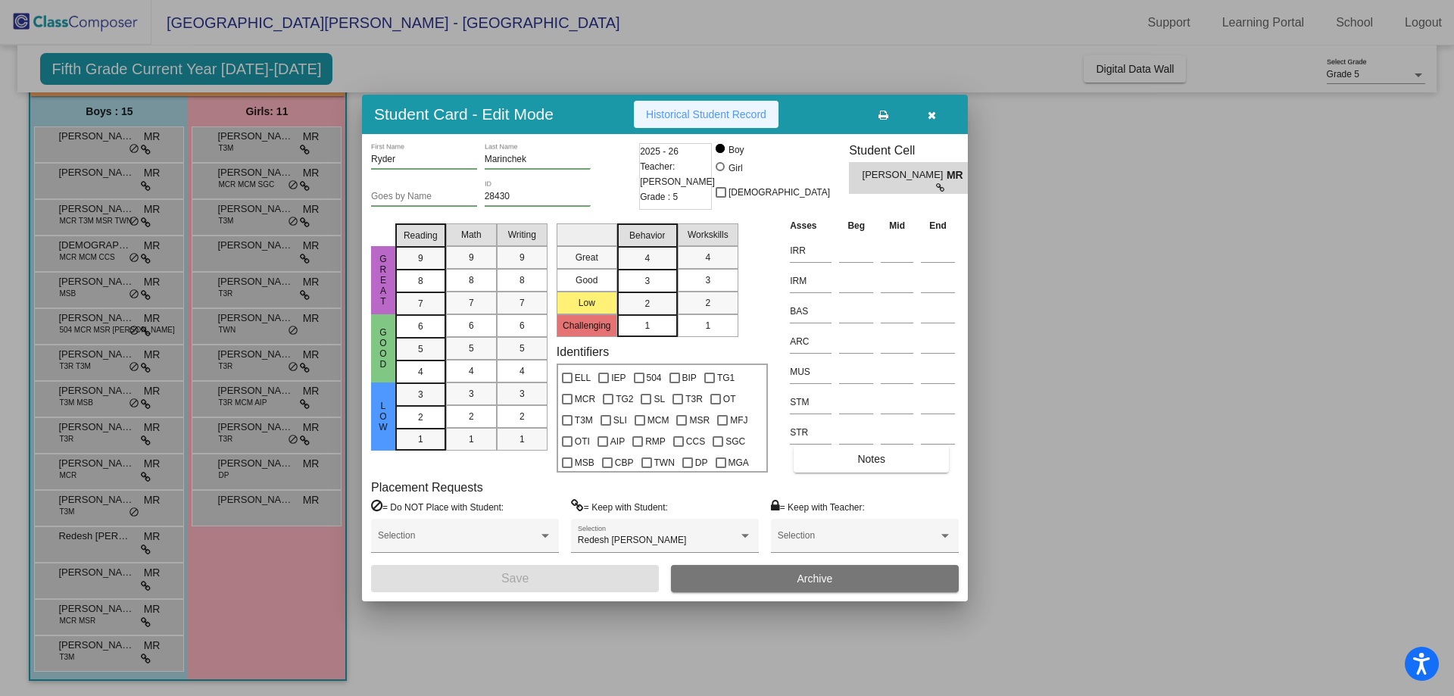
click at [673, 114] on span "Historical Student Record" at bounding box center [706, 114] width 120 height 12
click at [687, 115] on span "Historical Student Record" at bounding box center [706, 114] width 120 height 12
click at [281, 586] on div at bounding box center [727, 348] width 1454 height 696
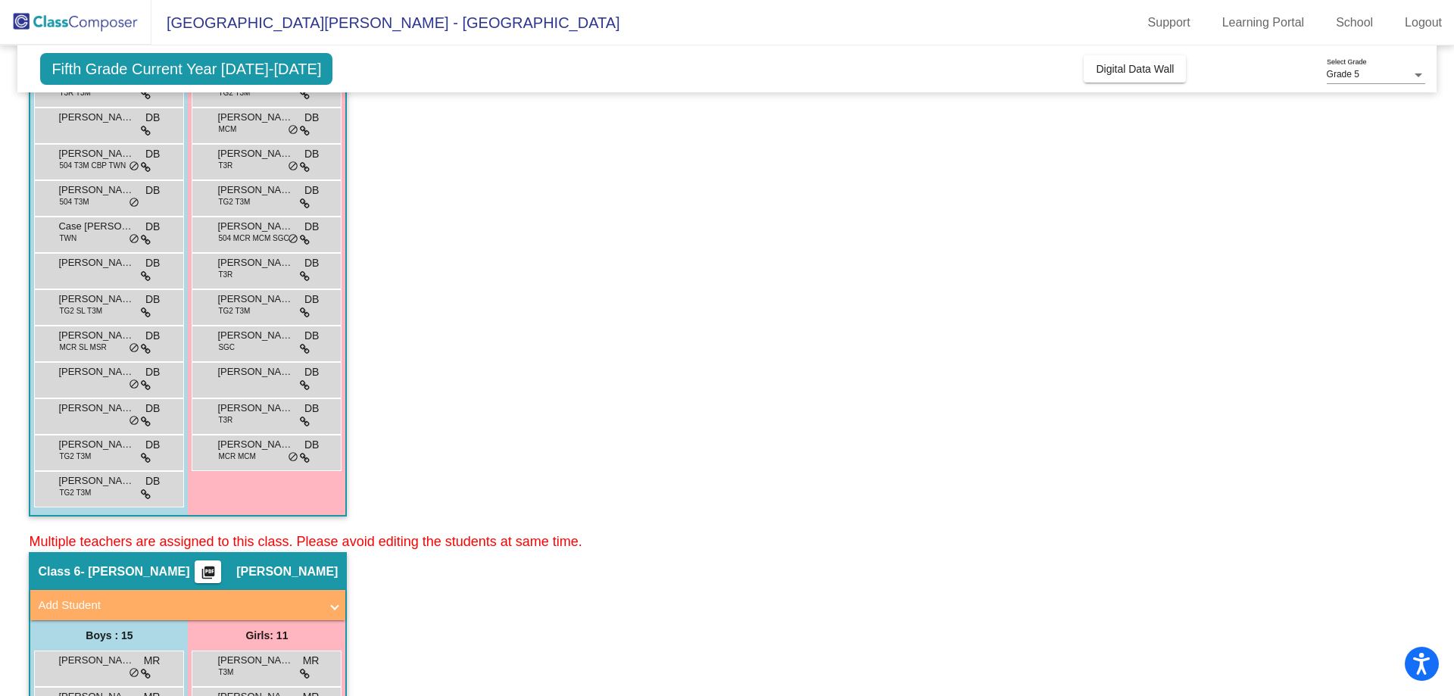
scroll to position [222, 0]
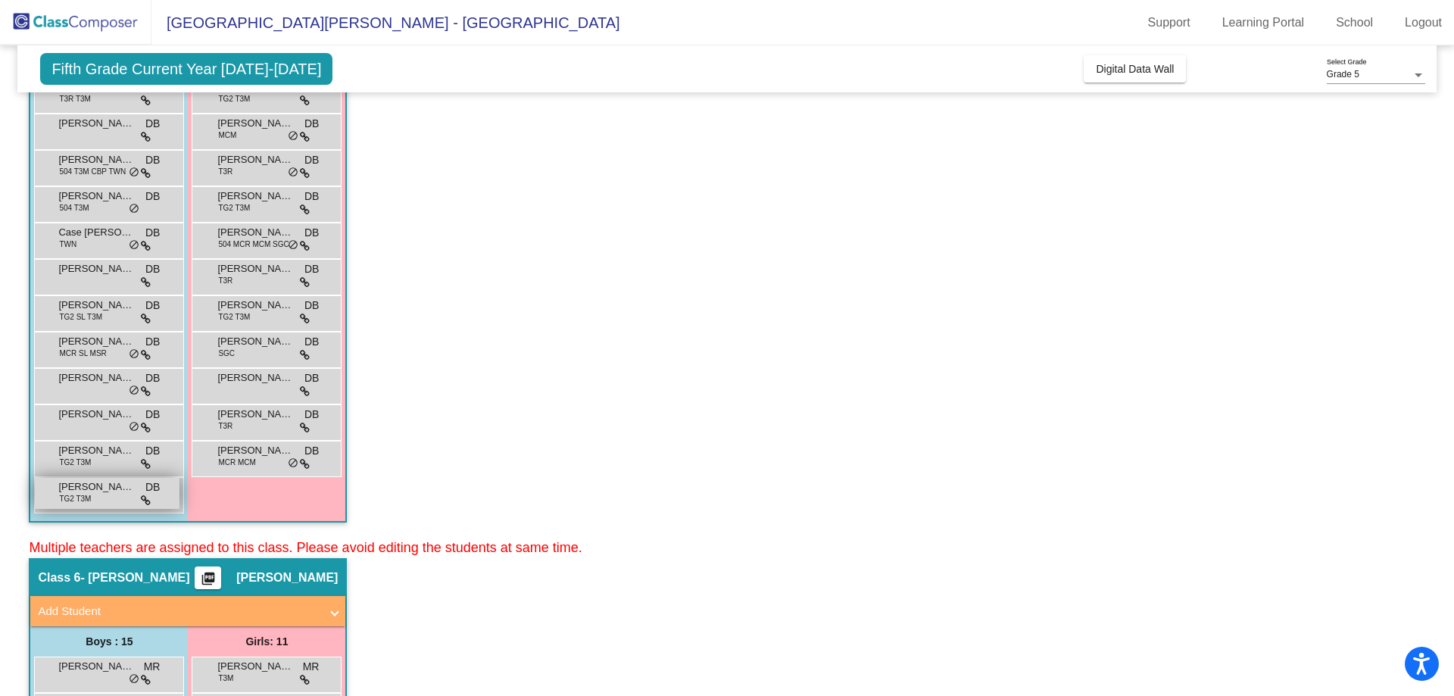
click at [75, 494] on span "TG2 T3M" at bounding box center [75, 498] width 32 height 11
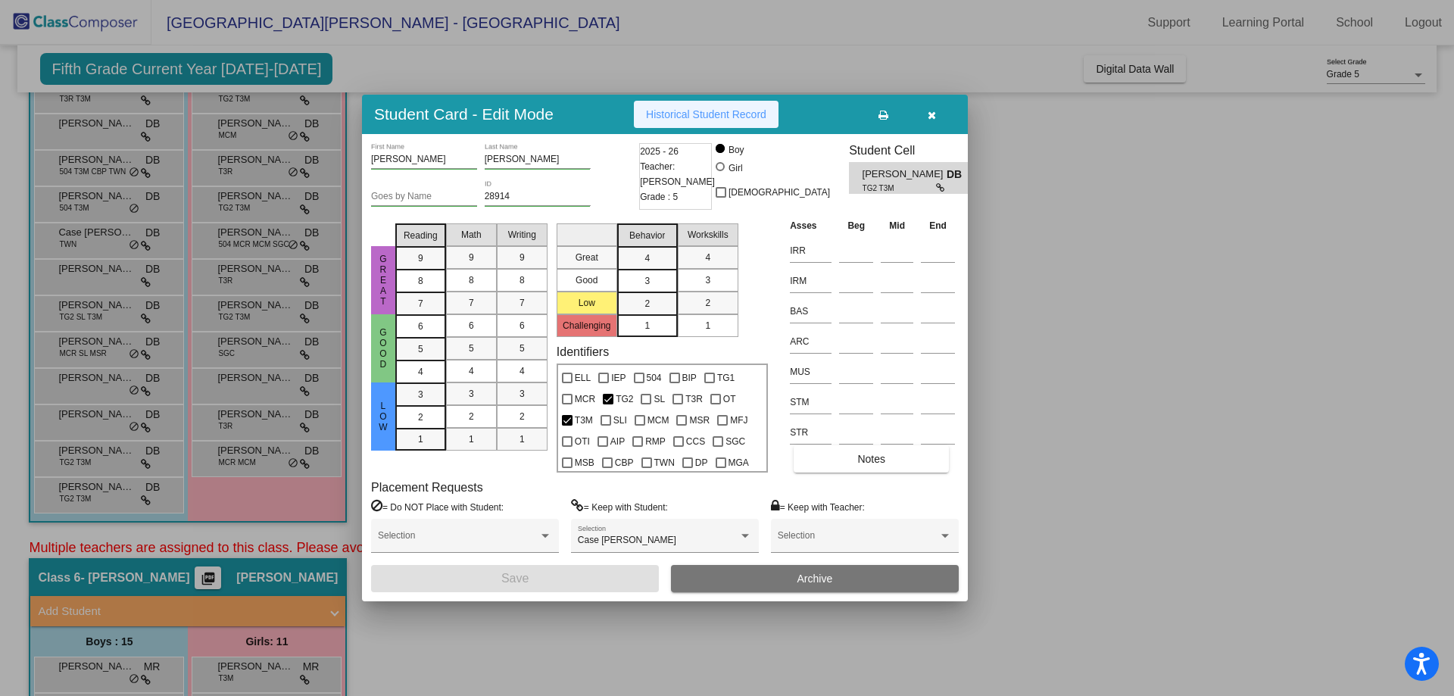
click at [672, 112] on span "Historical Student Record" at bounding box center [706, 114] width 120 height 12
click at [489, 631] on div at bounding box center [727, 348] width 1454 height 696
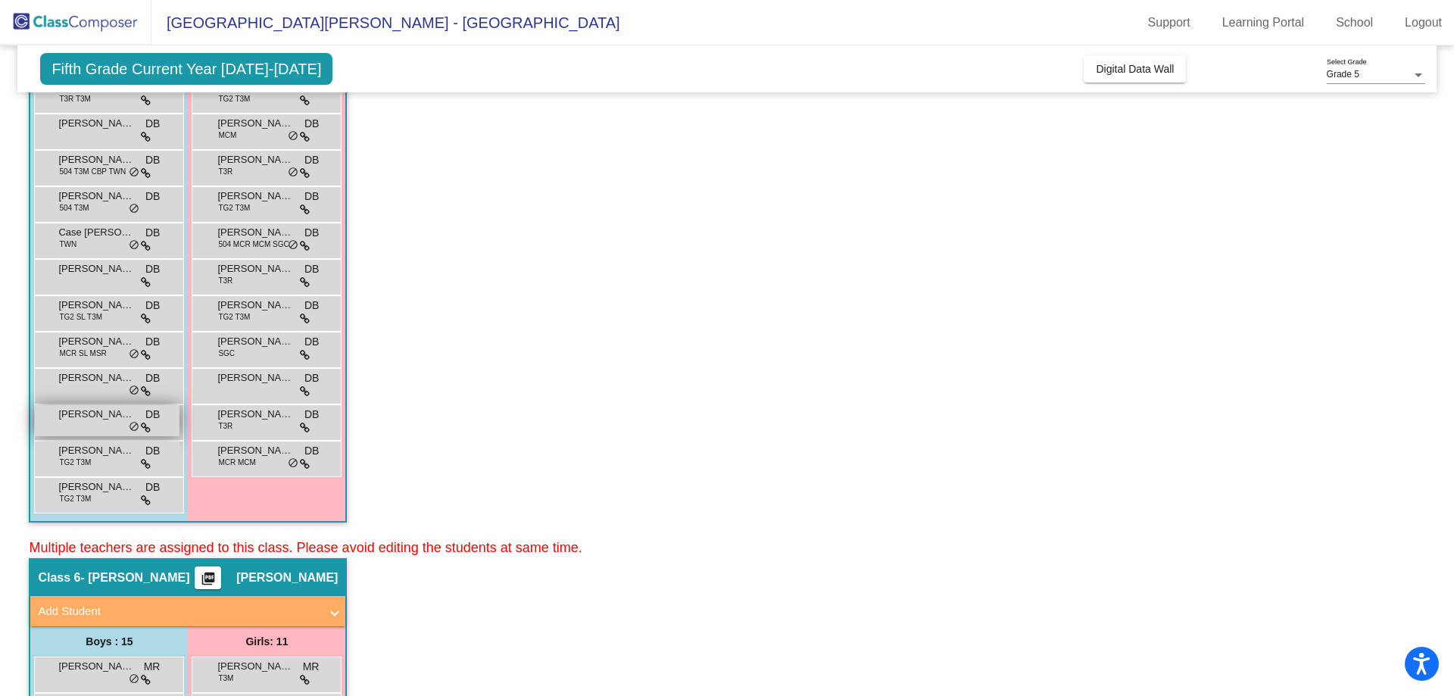
click at [78, 410] on span "[PERSON_NAME]" at bounding box center [96, 414] width 76 height 15
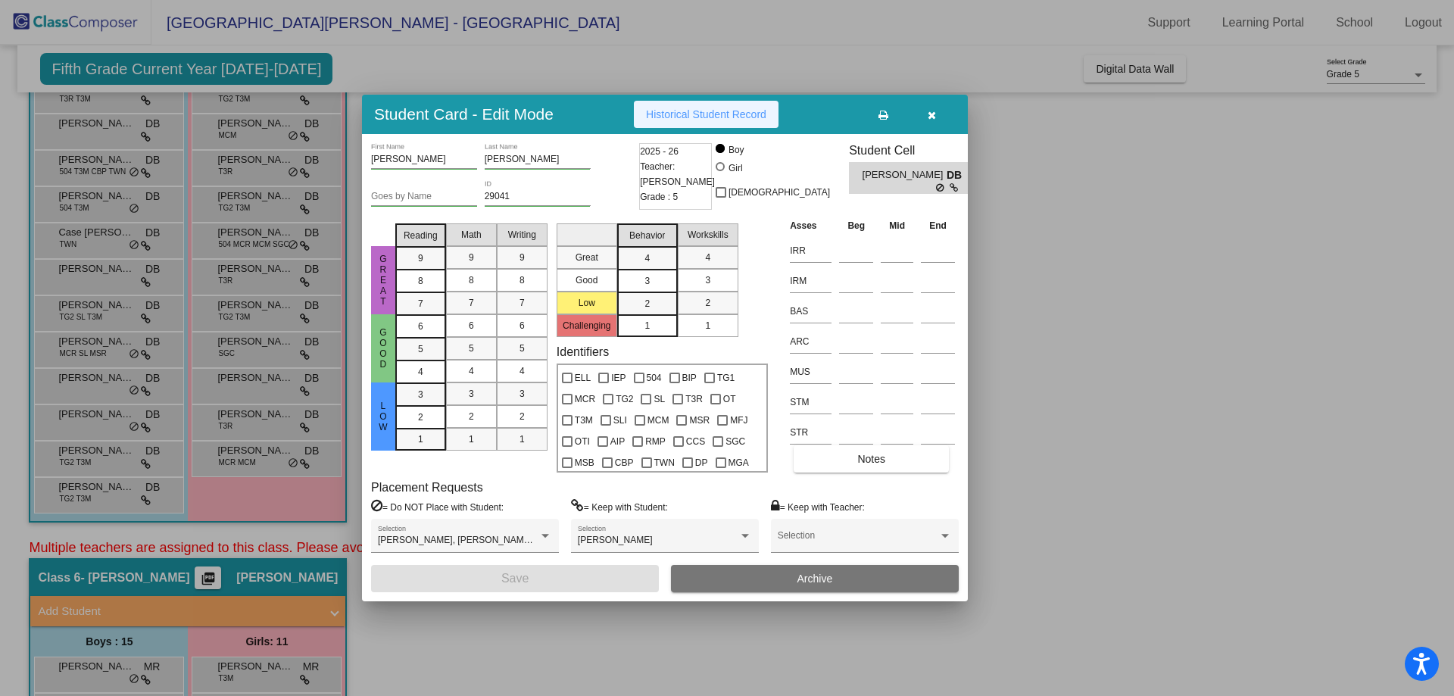
click at [715, 105] on button "Historical Student Record" at bounding box center [706, 114] width 145 height 27
click at [431, 64] on div at bounding box center [727, 348] width 1454 height 696
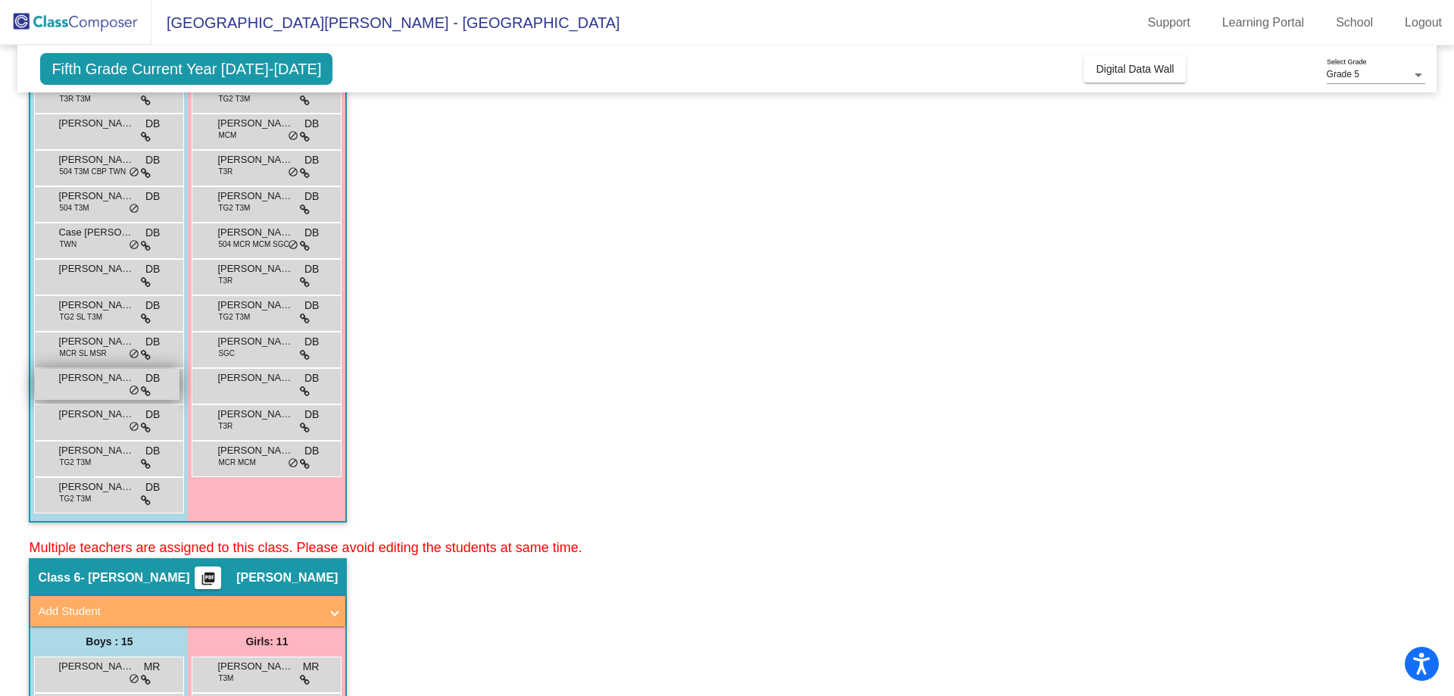
click at [92, 376] on span "[PERSON_NAME]" at bounding box center [96, 377] width 76 height 15
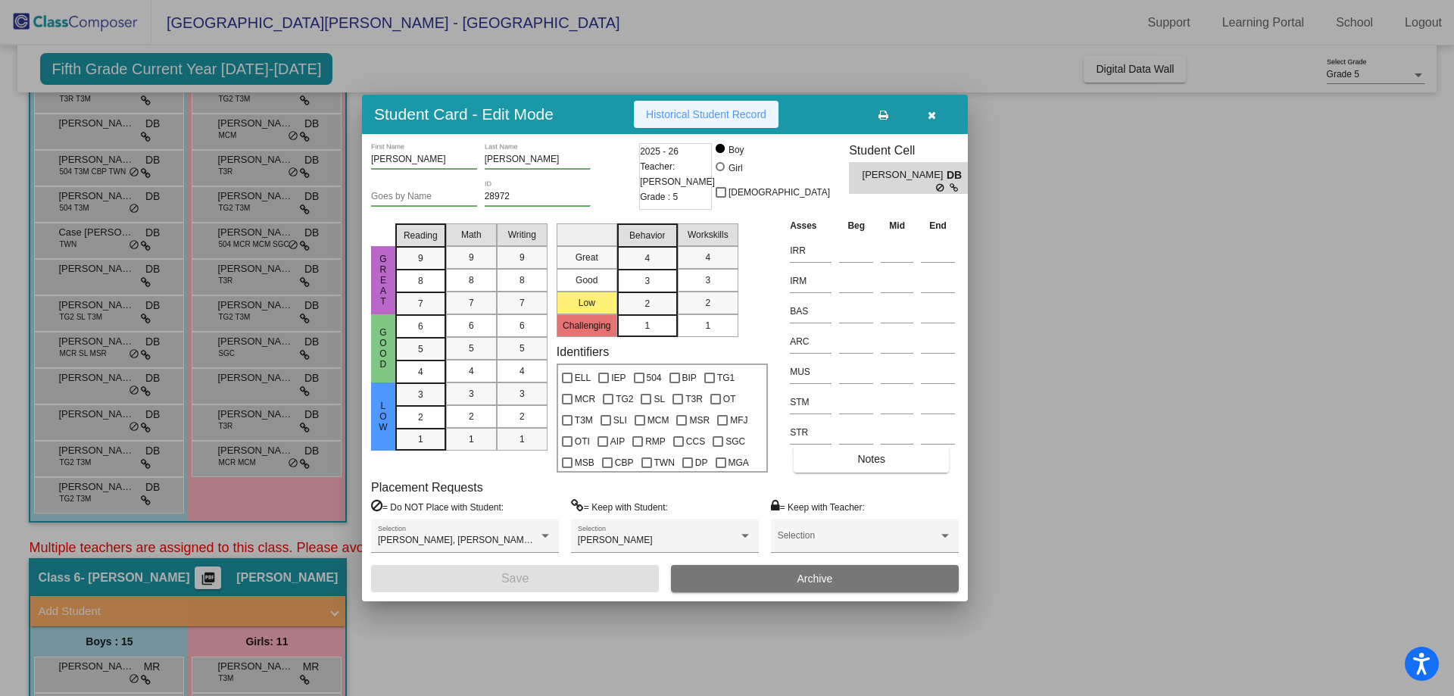
click at [693, 114] on span "Historical Student Record" at bounding box center [706, 114] width 120 height 12
click at [107, 206] on div at bounding box center [727, 348] width 1454 height 696
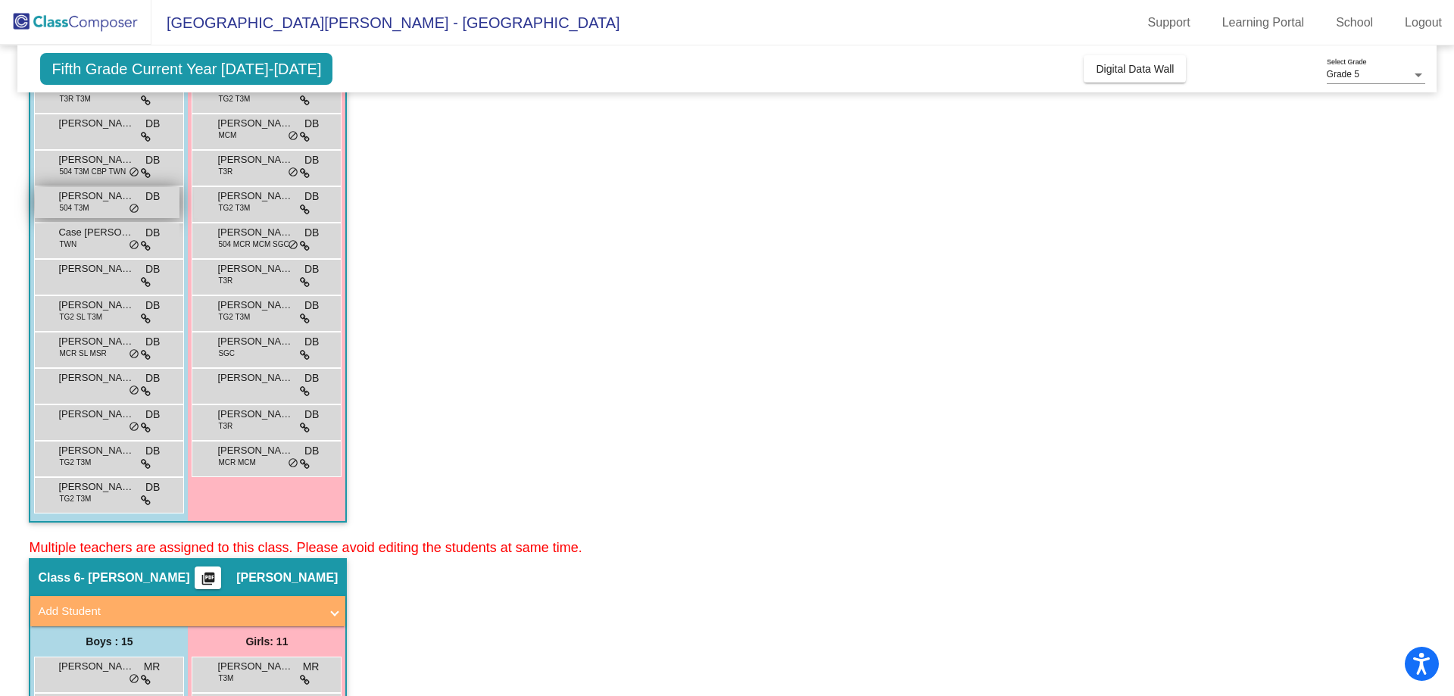
click at [84, 198] on span "[PERSON_NAME]" at bounding box center [96, 196] width 76 height 15
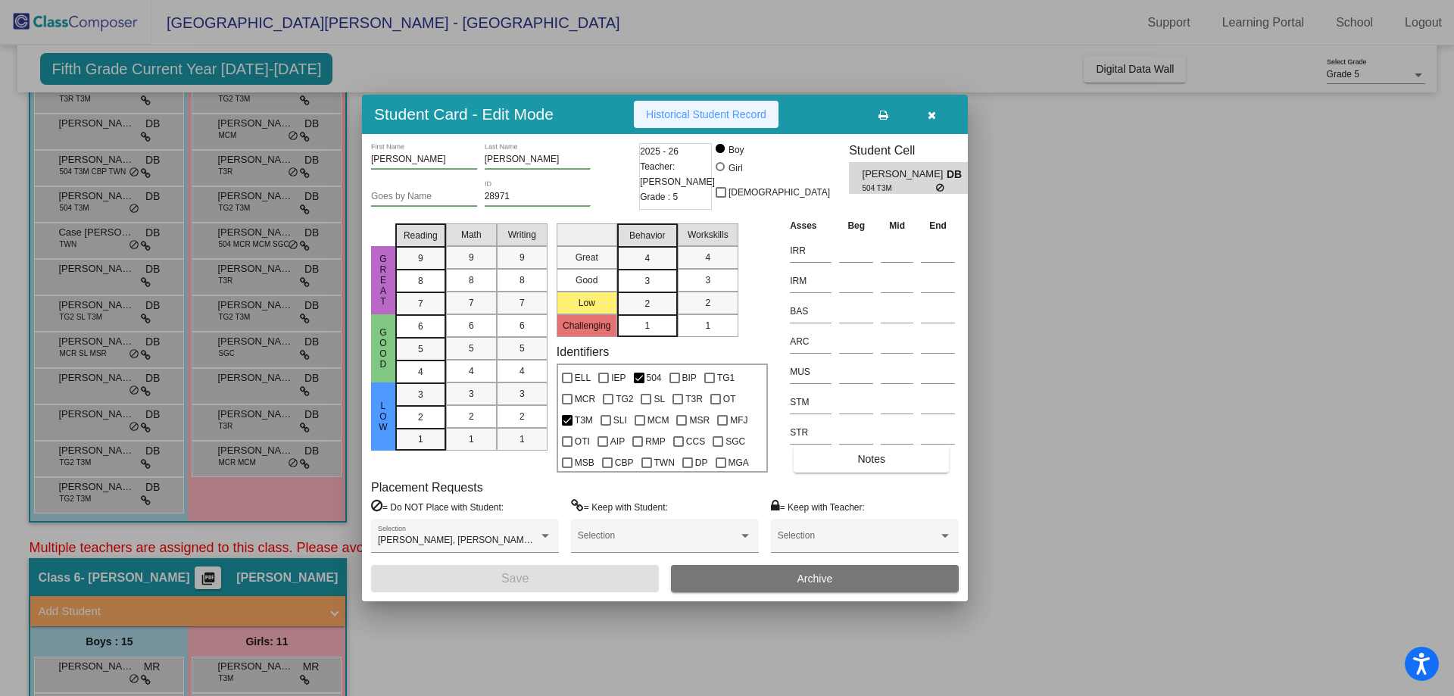
click at [700, 112] on span "Historical Student Record" at bounding box center [706, 114] width 120 height 12
click at [439, 62] on div at bounding box center [727, 348] width 1454 height 696
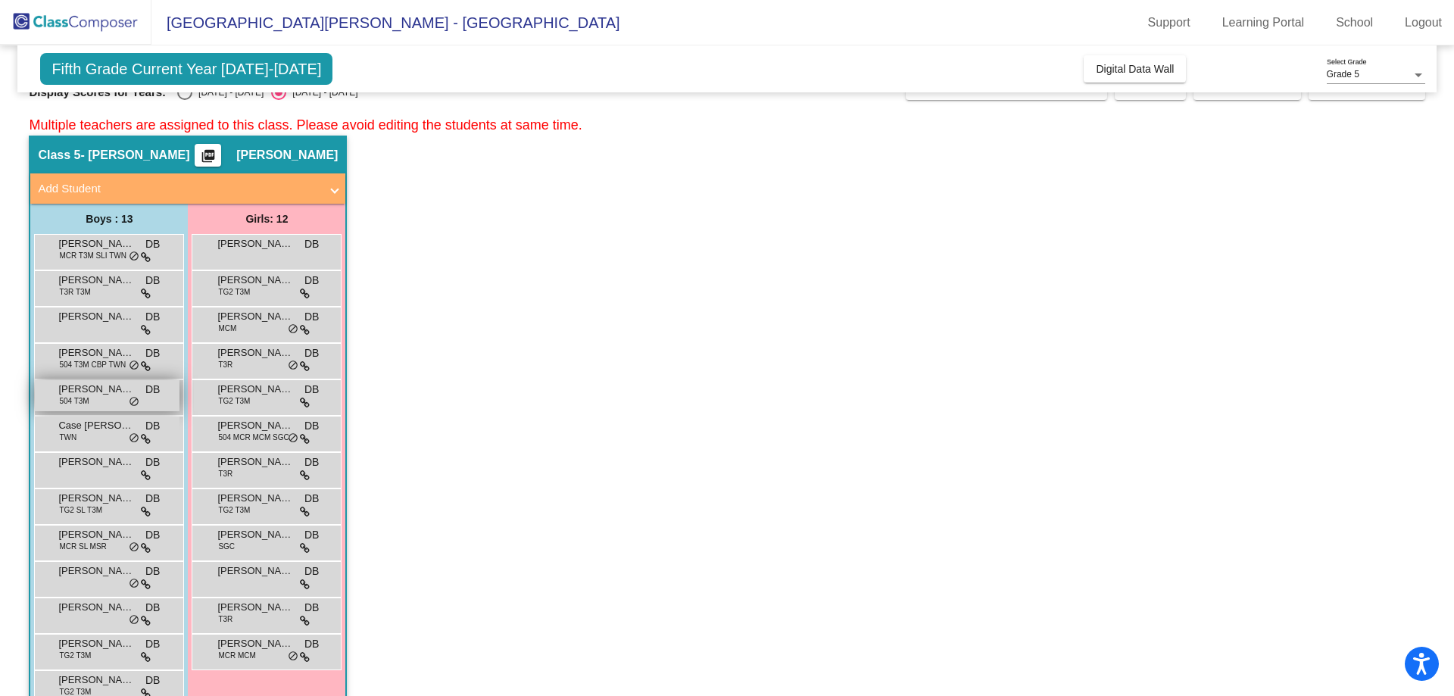
scroll to position [0, 0]
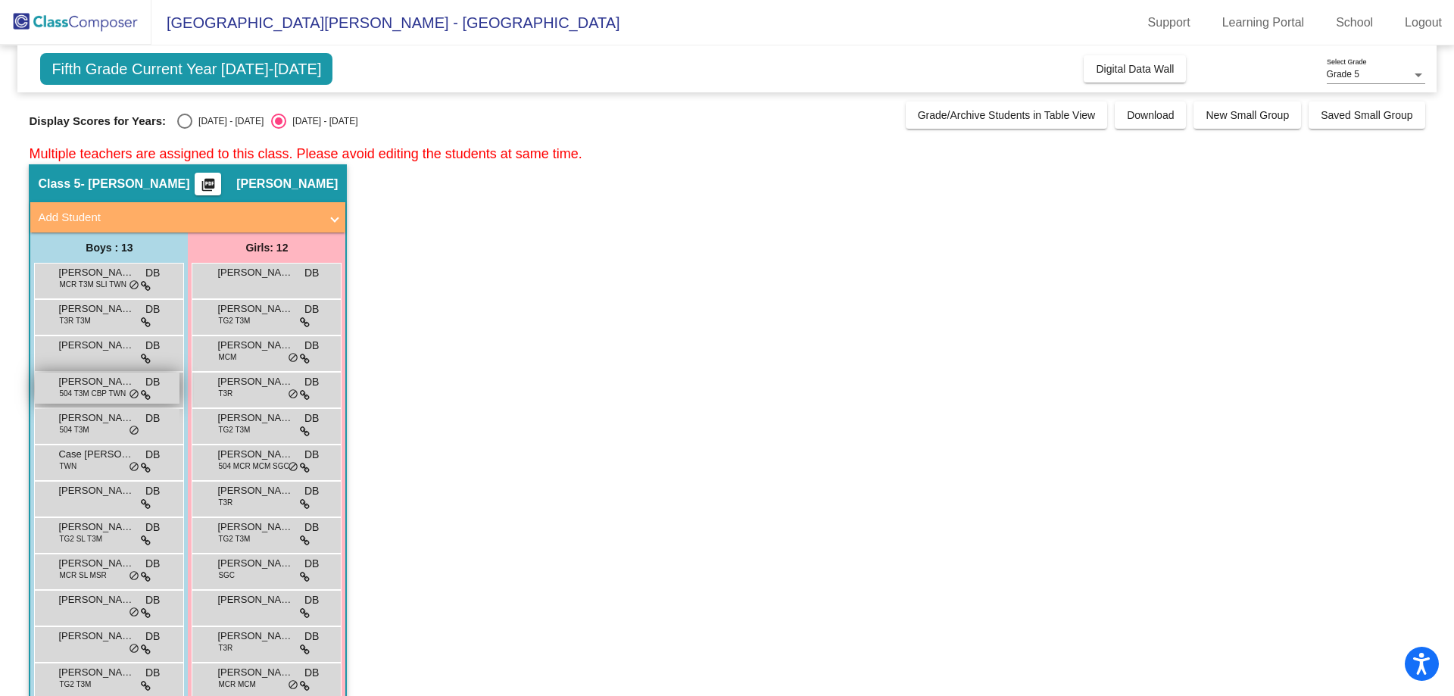
click at [95, 388] on span "504 T3M CBP TWN" at bounding box center [92, 393] width 67 height 11
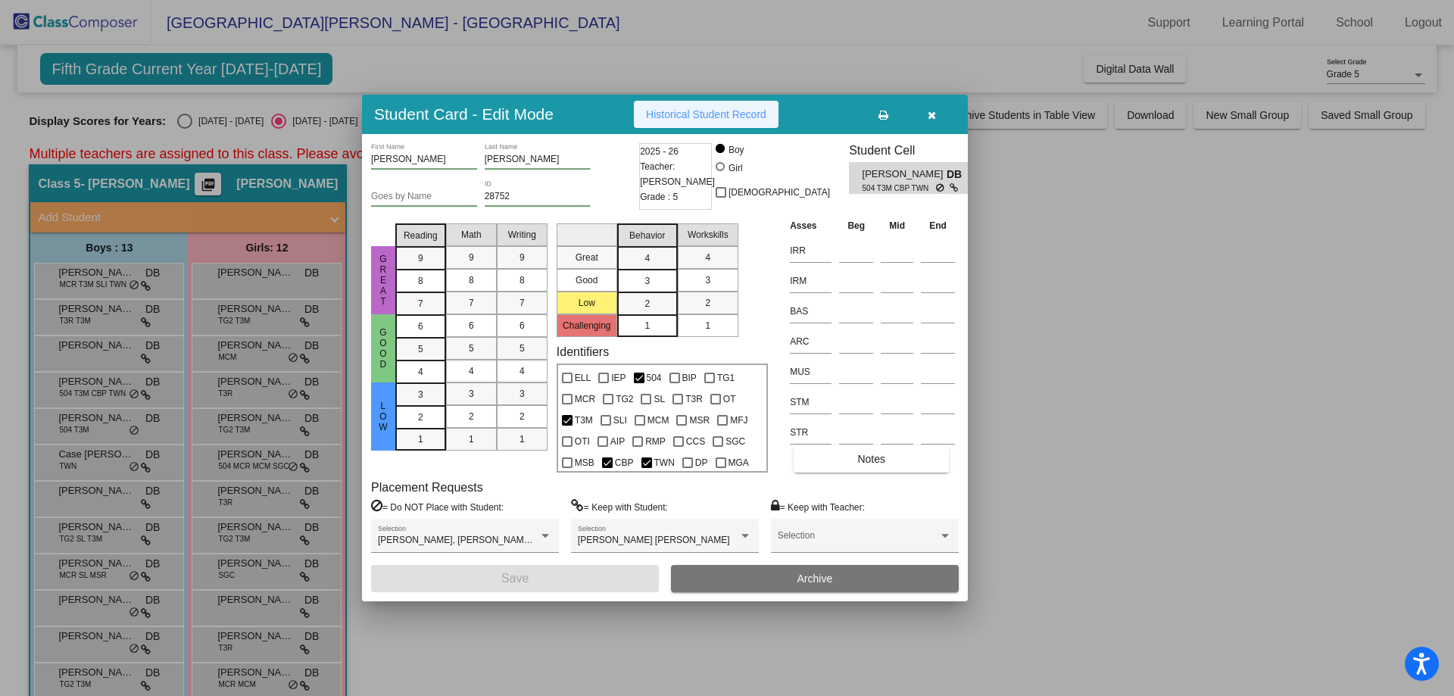
click at [665, 114] on span "Historical Student Record" at bounding box center [706, 114] width 120 height 12
click at [456, 637] on div at bounding box center [727, 348] width 1454 height 696
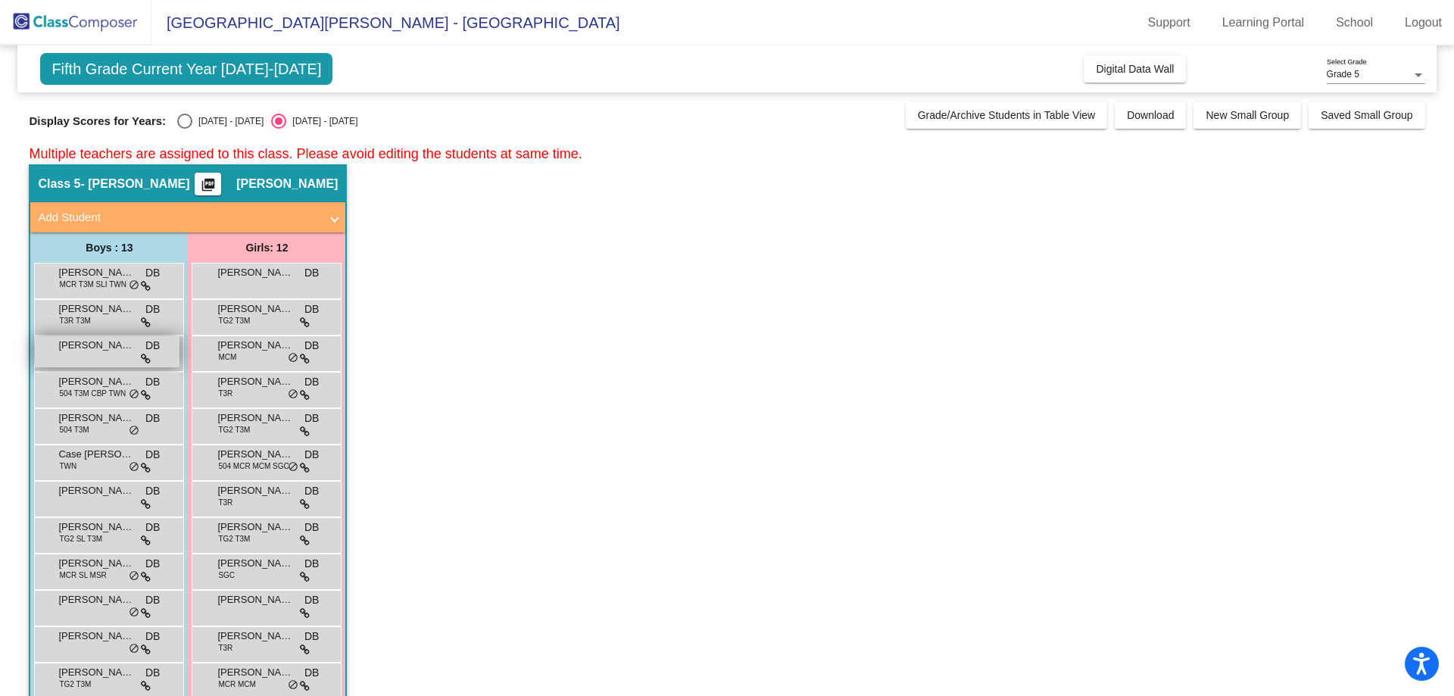
click at [111, 347] on span "[PERSON_NAME]" at bounding box center [96, 345] width 76 height 15
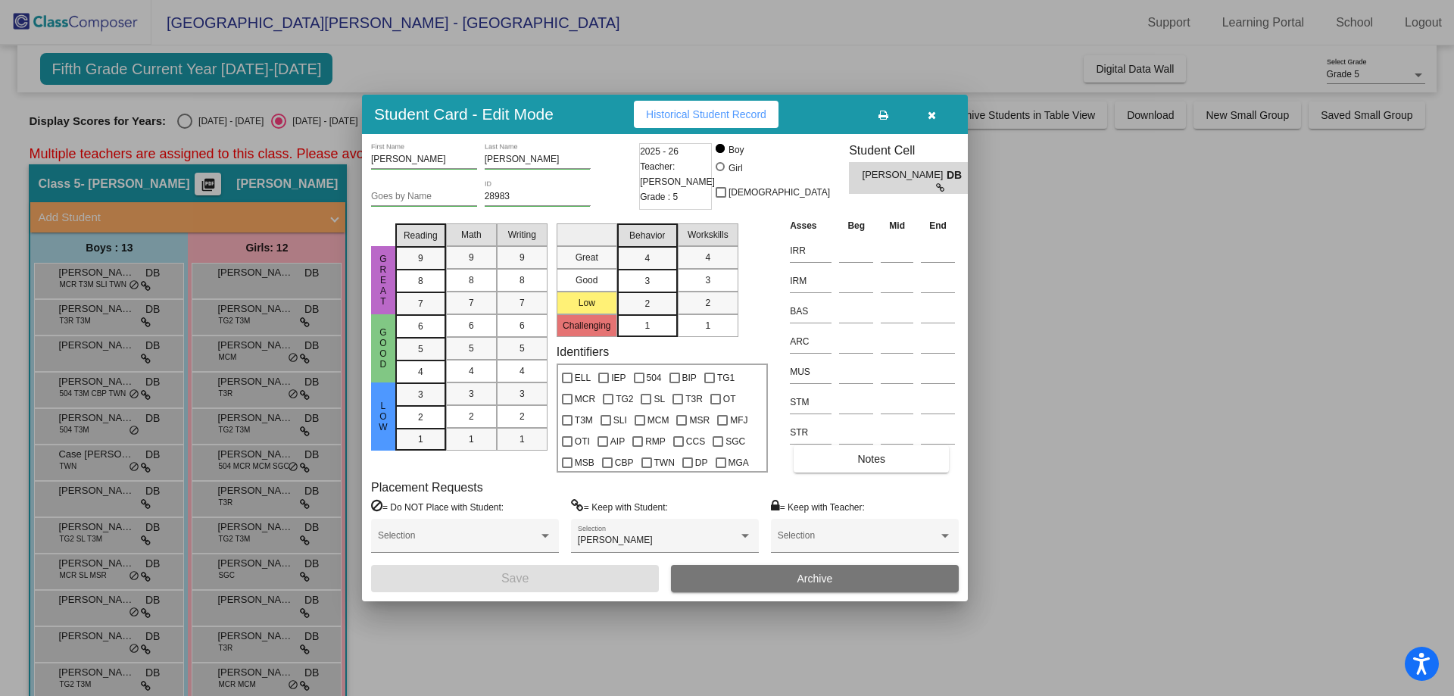
click at [692, 110] on span "Historical Student Record" at bounding box center [706, 114] width 120 height 12
click at [671, 625] on div at bounding box center [727, 348] width 1454 height 696
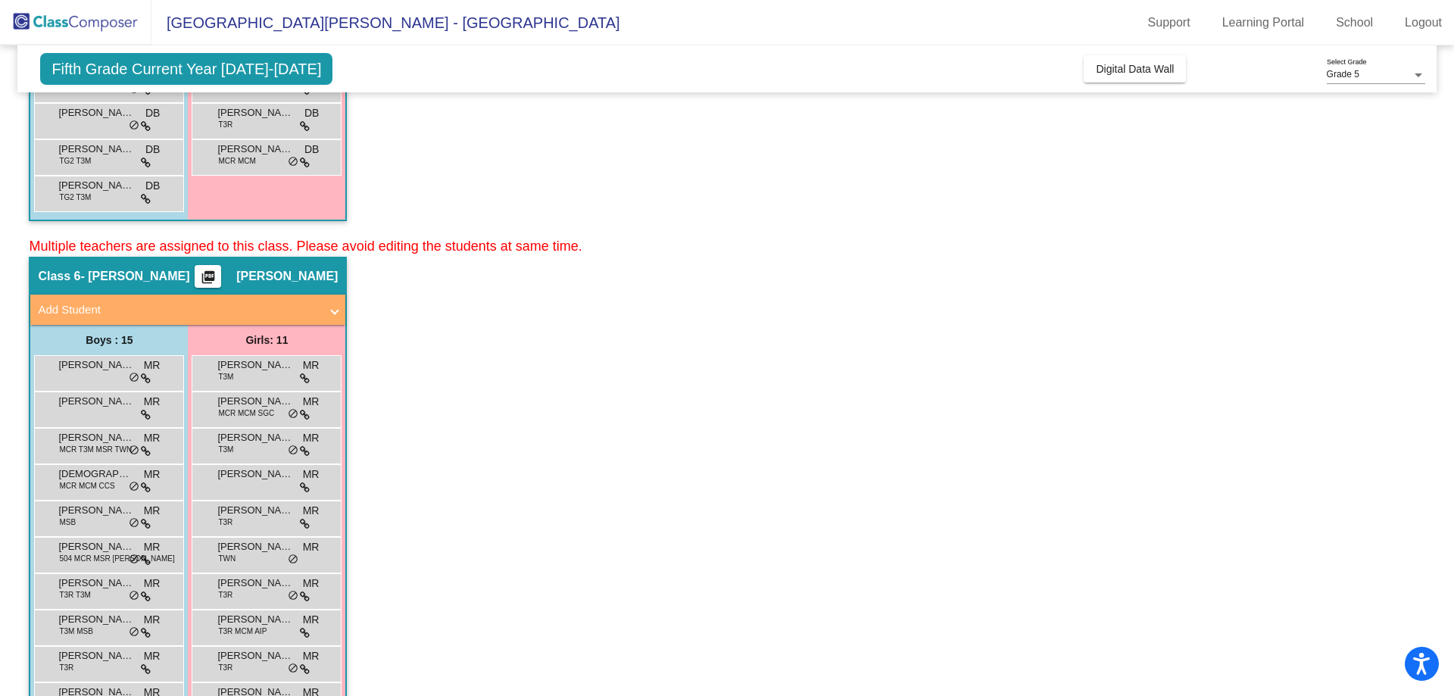
scroll to position [530, 0]
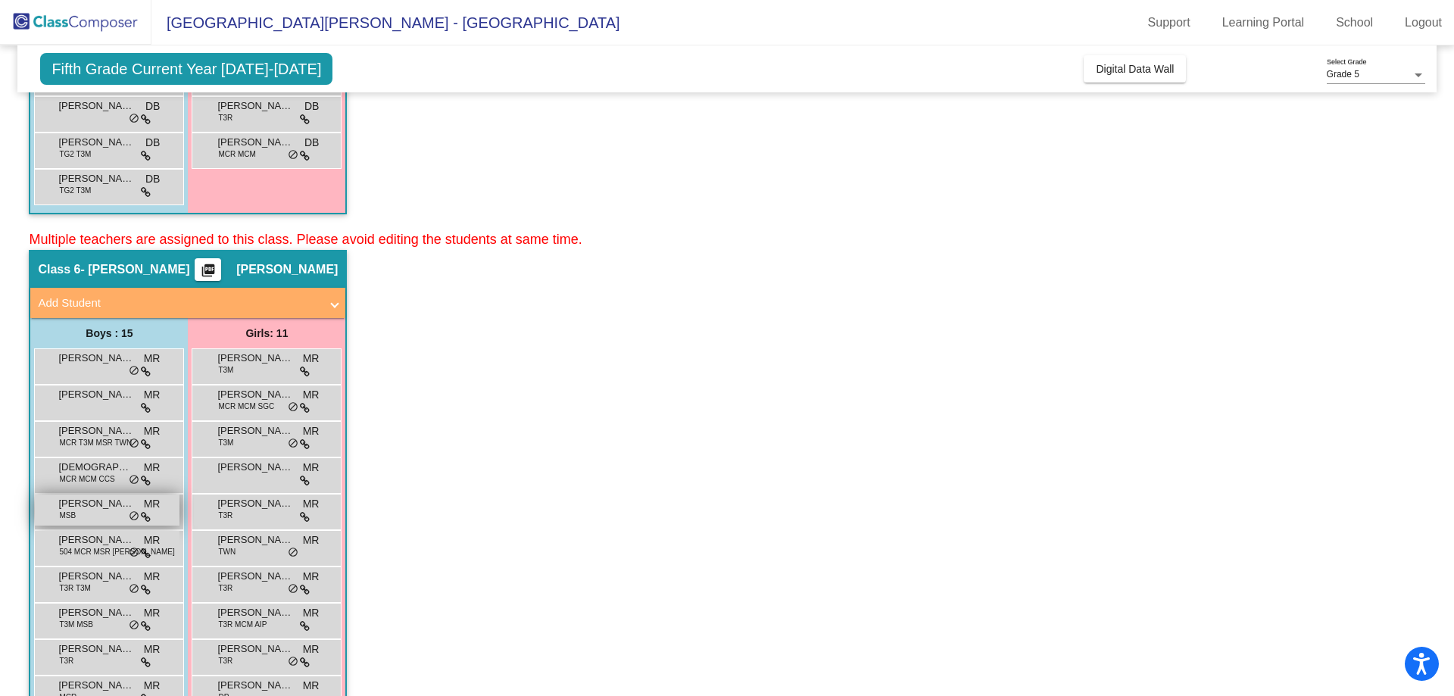
click at [100, 513] on div "[PERSON_NAME] MSB MR lock do_not_disturb_alt" at bounding box center [107, 509] width 145 height 31
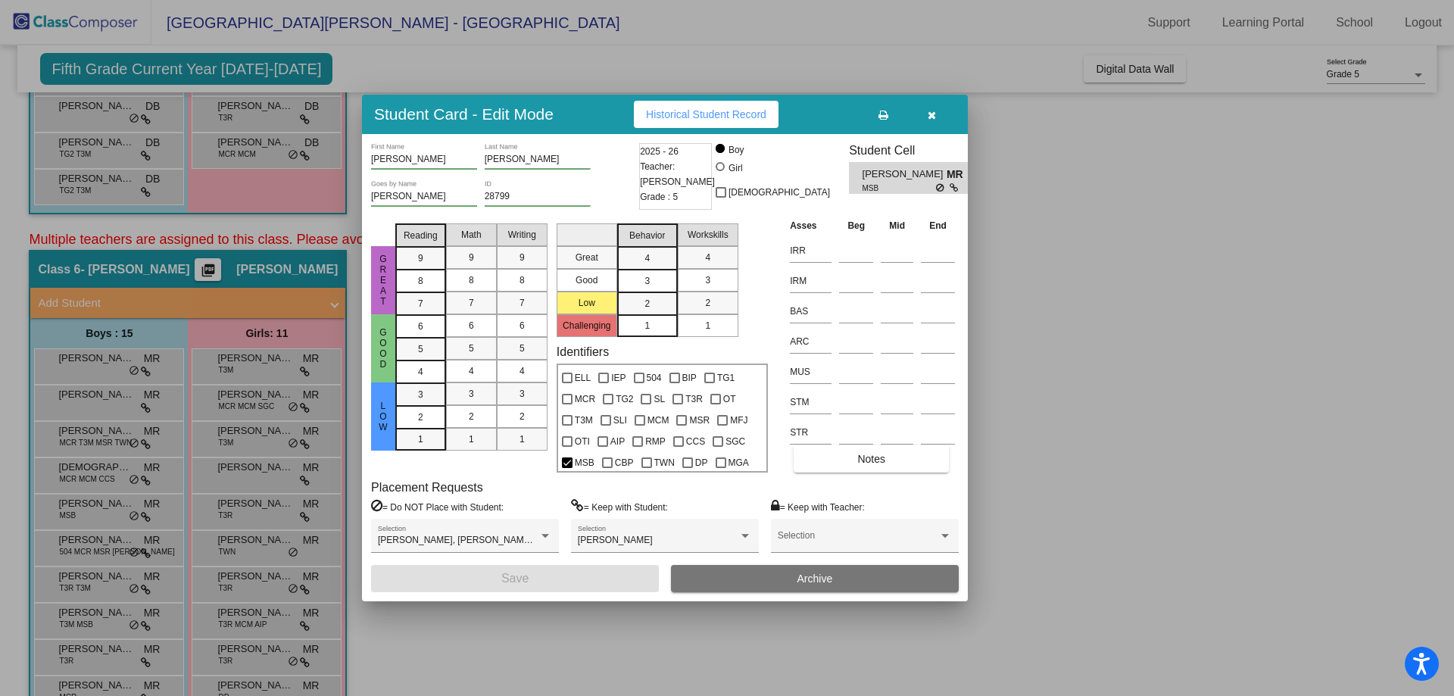
click at [720, 117] on span "Historical Student Record" at bounding box center [706, 114] width 120 height 12
click at [1199, 443] on div at bounding box center [727, 348] width 1454 height 696
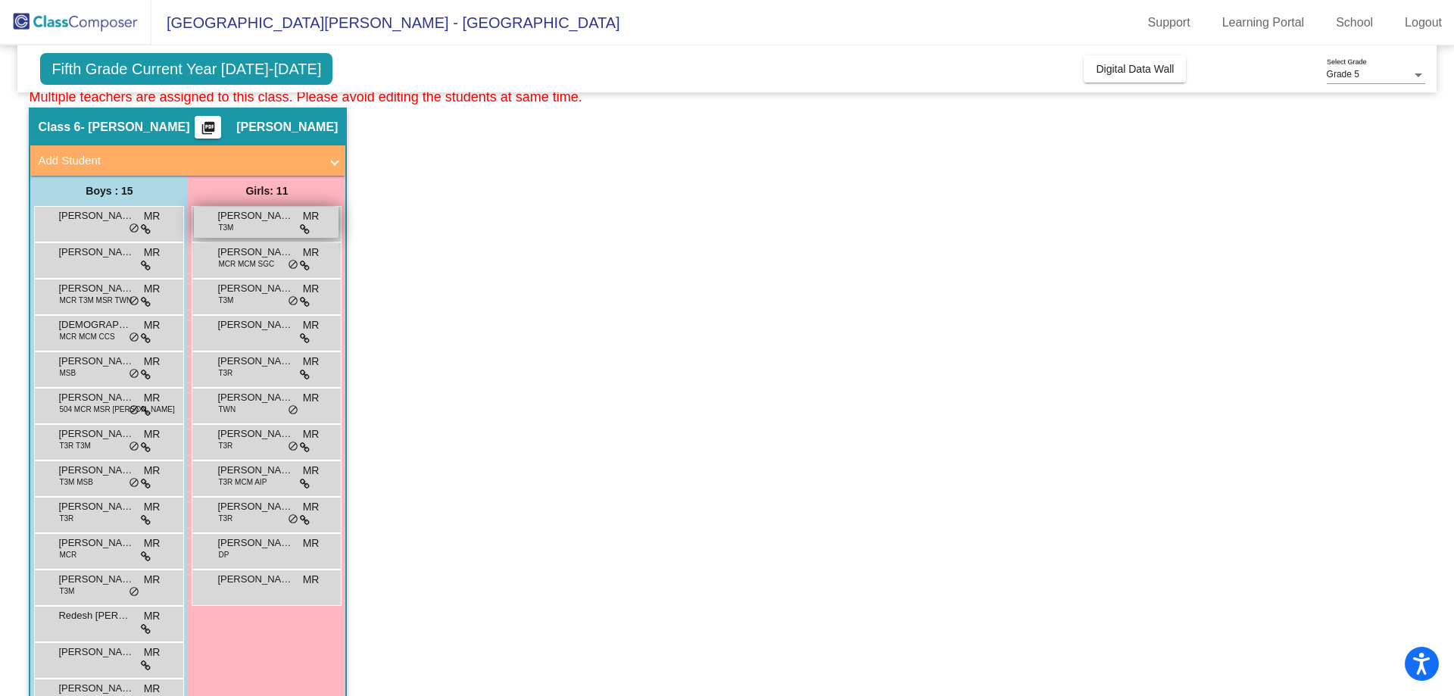
scroll to position [681, 0]
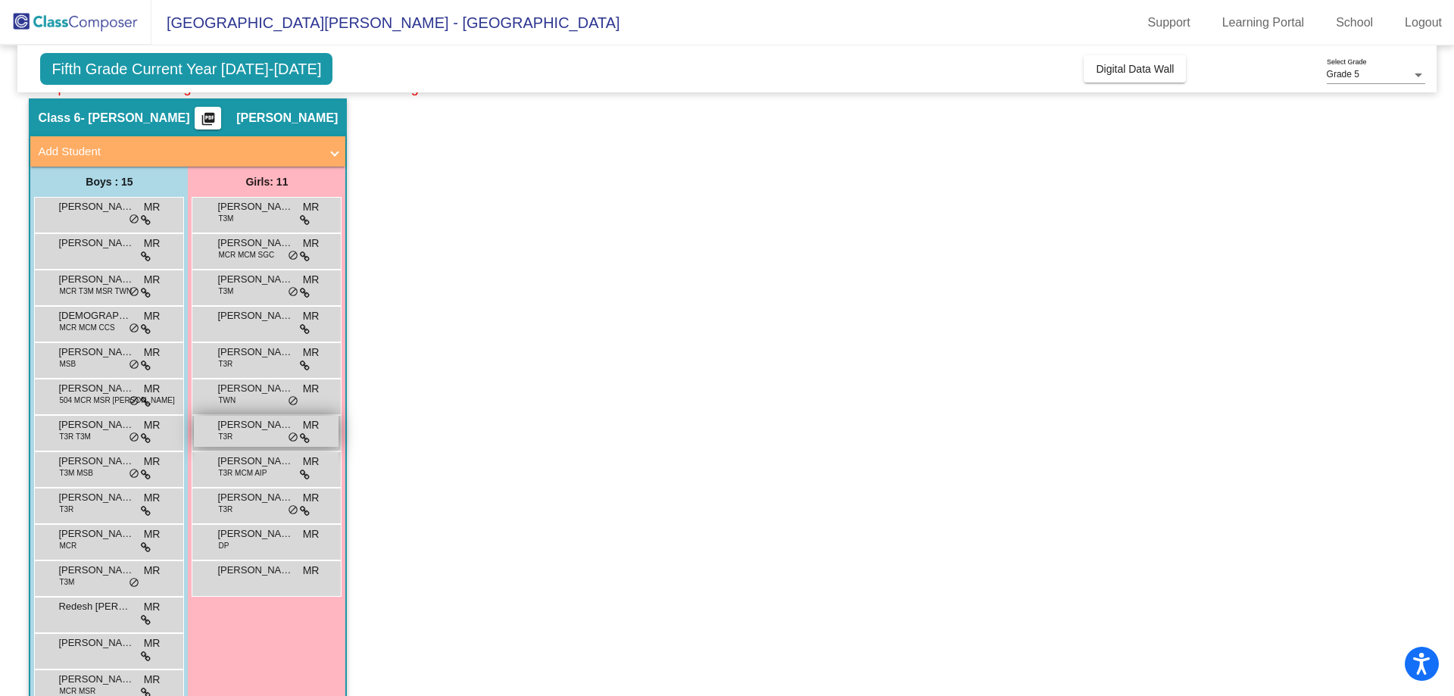
click at [229, 441] on span "T3R" at bounding box center [225, 436] width 14 height 11
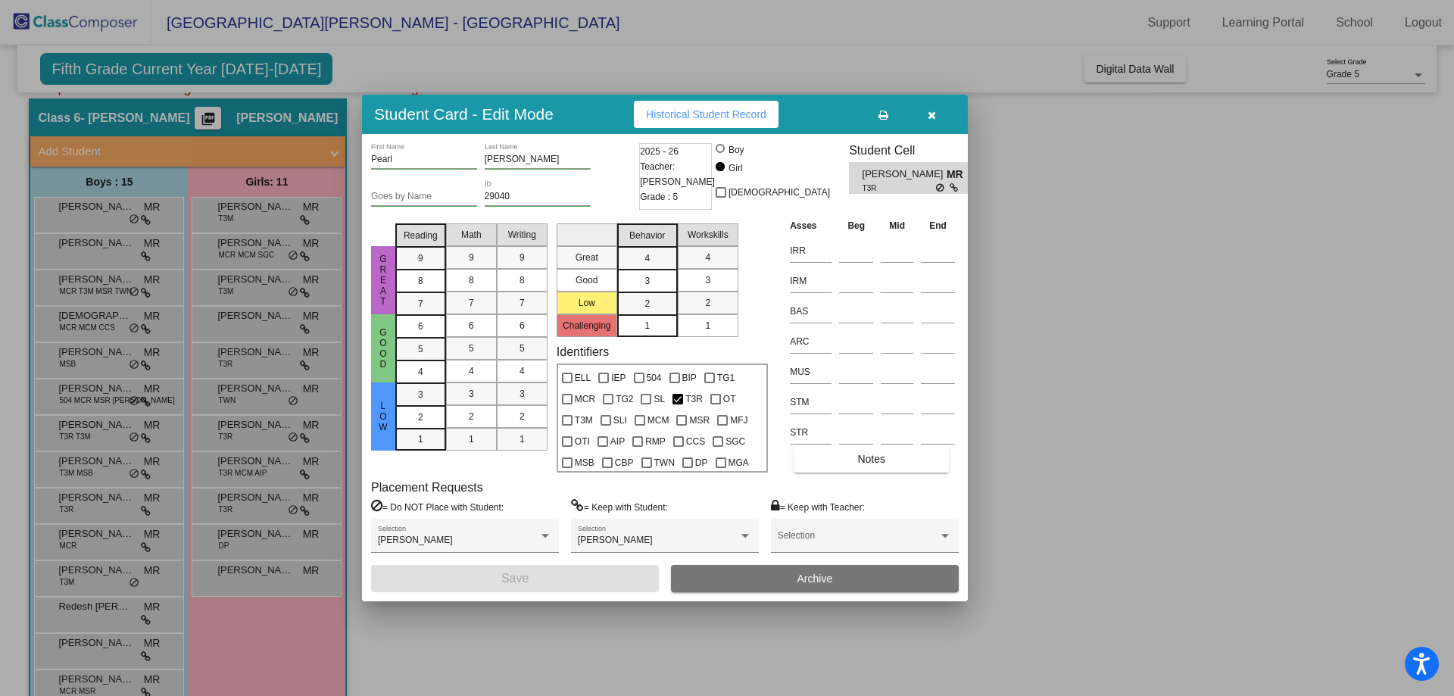
click at [674, 111] on span "Historical Student Record" at bounding box center [706, 114] width 120 height 12
click at [1046, 320] on div at bounding box center [727, 348] width 1454 height 696
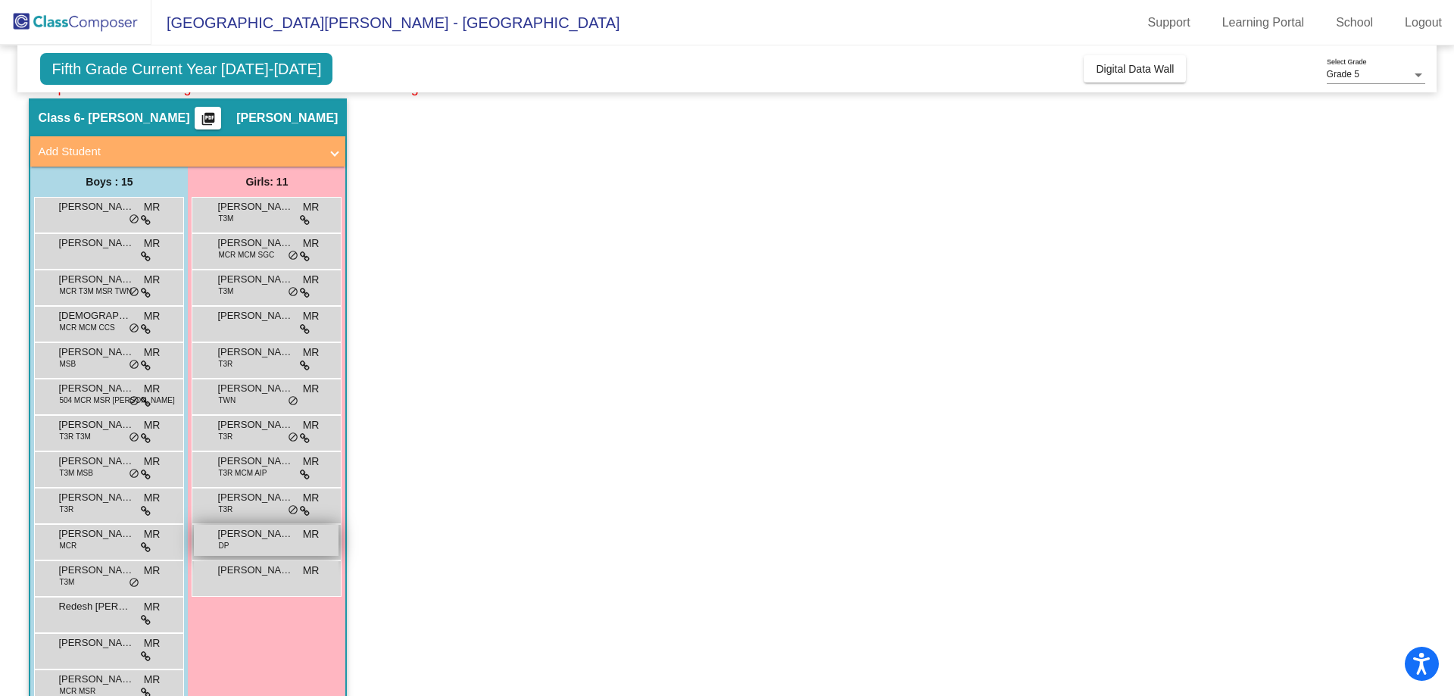
click at [248, 537] on span "[PERSON_NAME]" at bounding box center [255, 533] width 76 height 15
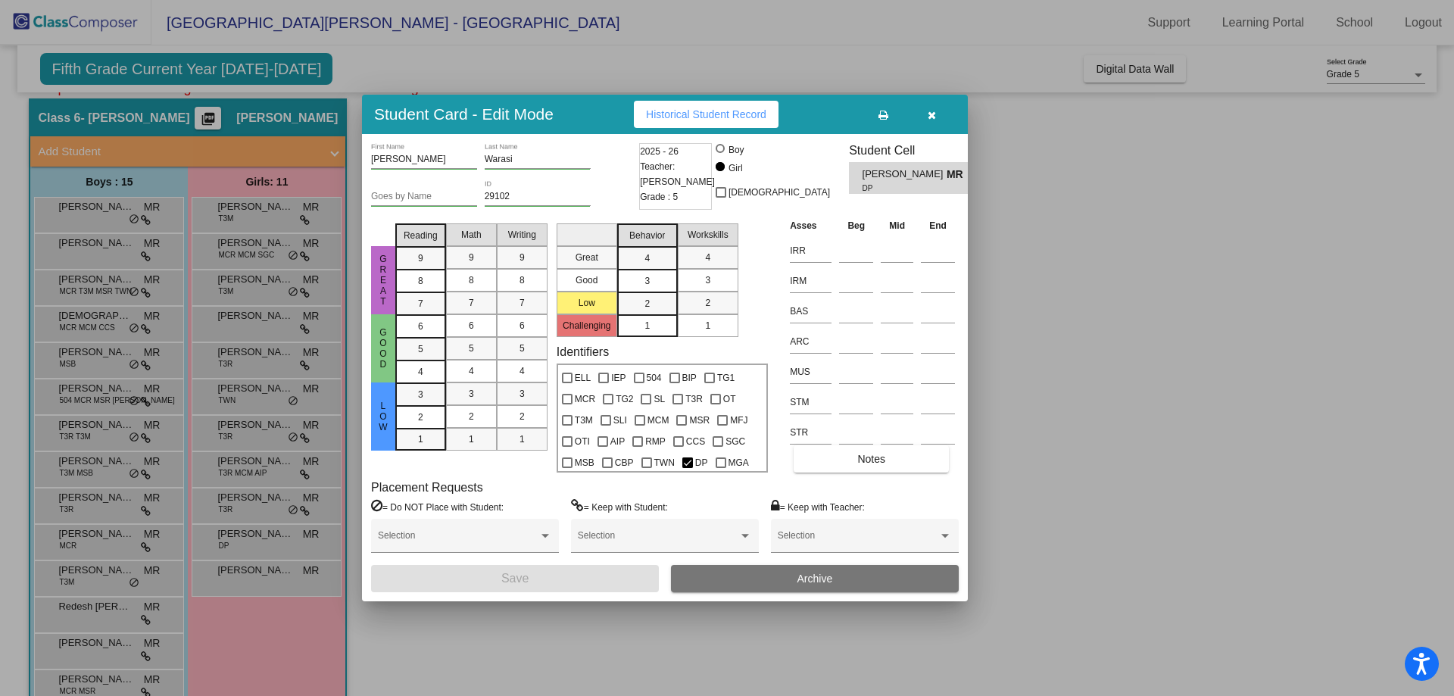
click at [737, 114] on span "Historical Student Record" at bounding box center [706, 114] width 120 height 12
click at [401, 61] on div at bounding box center [727, 348] width 1454 height 696
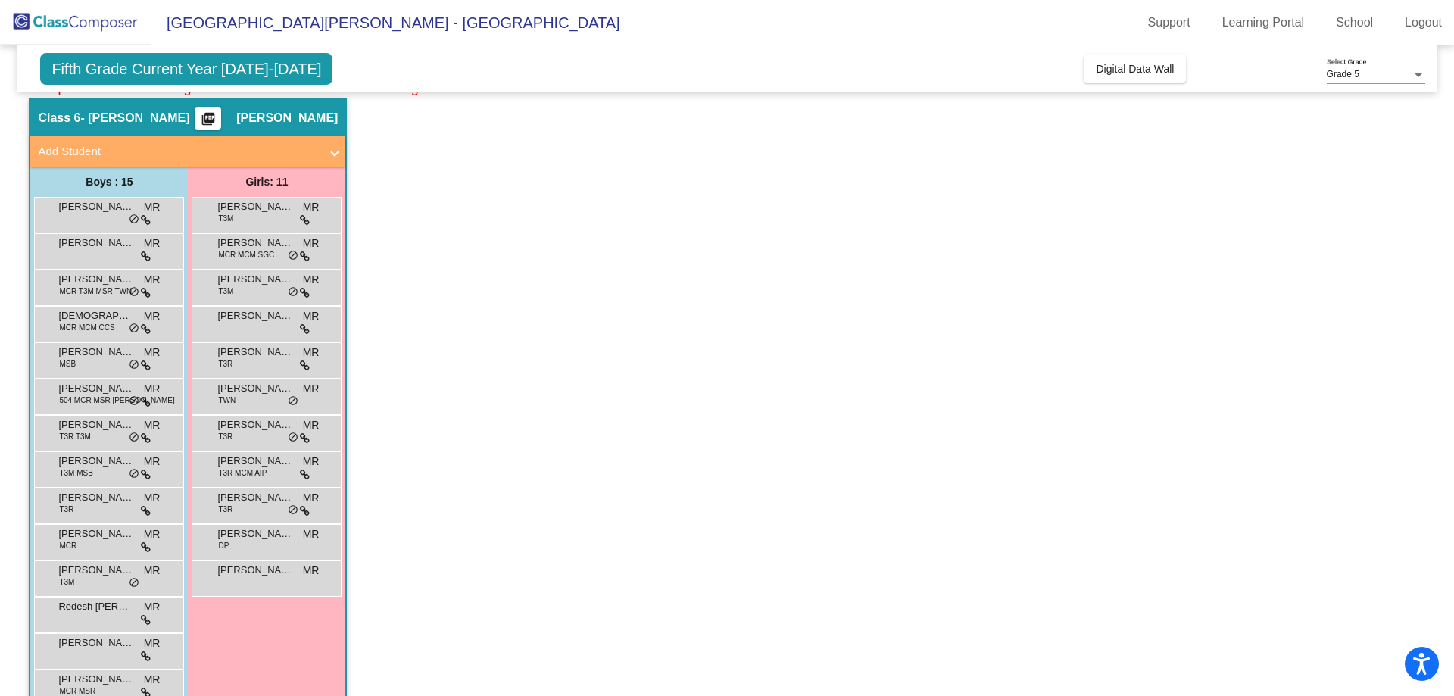
click at [217, 115] on mat-icon "picture_as_pdf" at bounding box center [208, 121] width 18 height 21
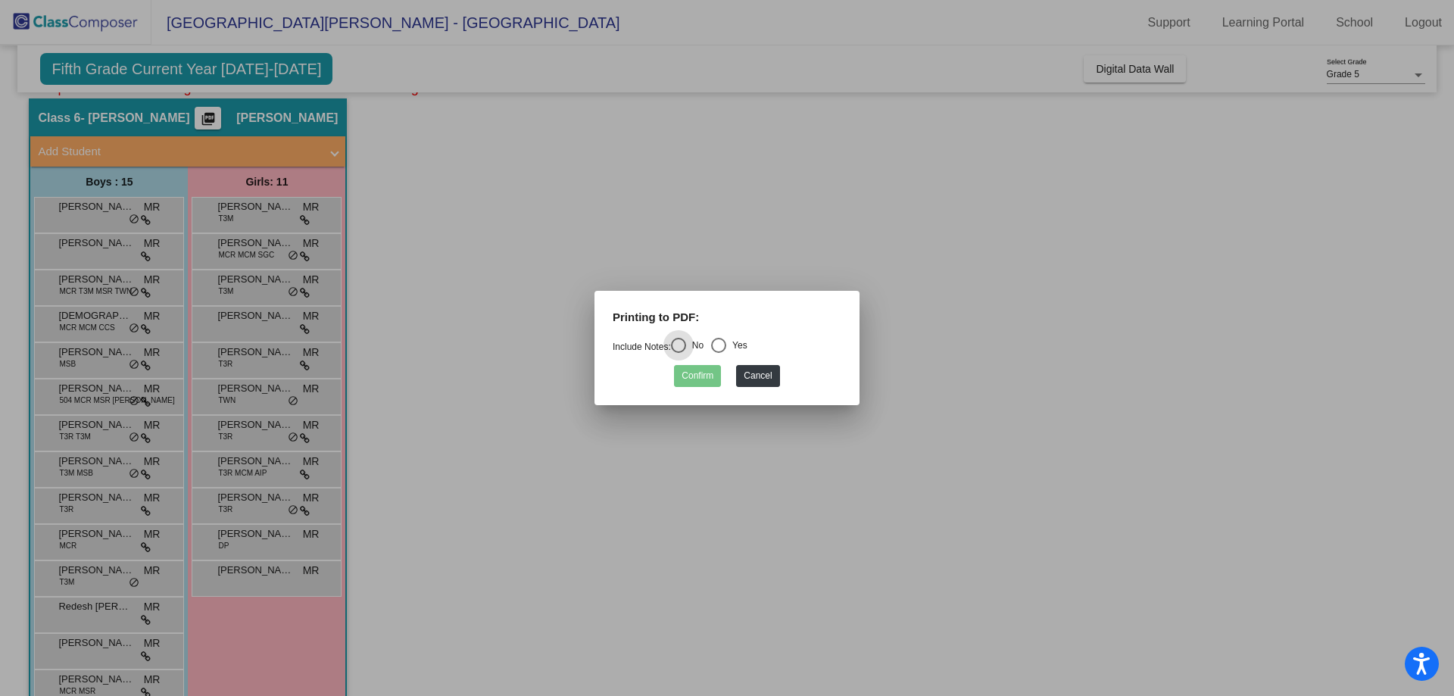
click at [726, 343] on div "Select an option" at bounding box center [718, 345] width 15 height 15
click at [719, 353] on input "Yes" at bounding box center [718, 353] width 1 height 1
radio input "true"
click at [709, 374] on button "Confirm" at bounding box center [697, 376] width 47 height 22
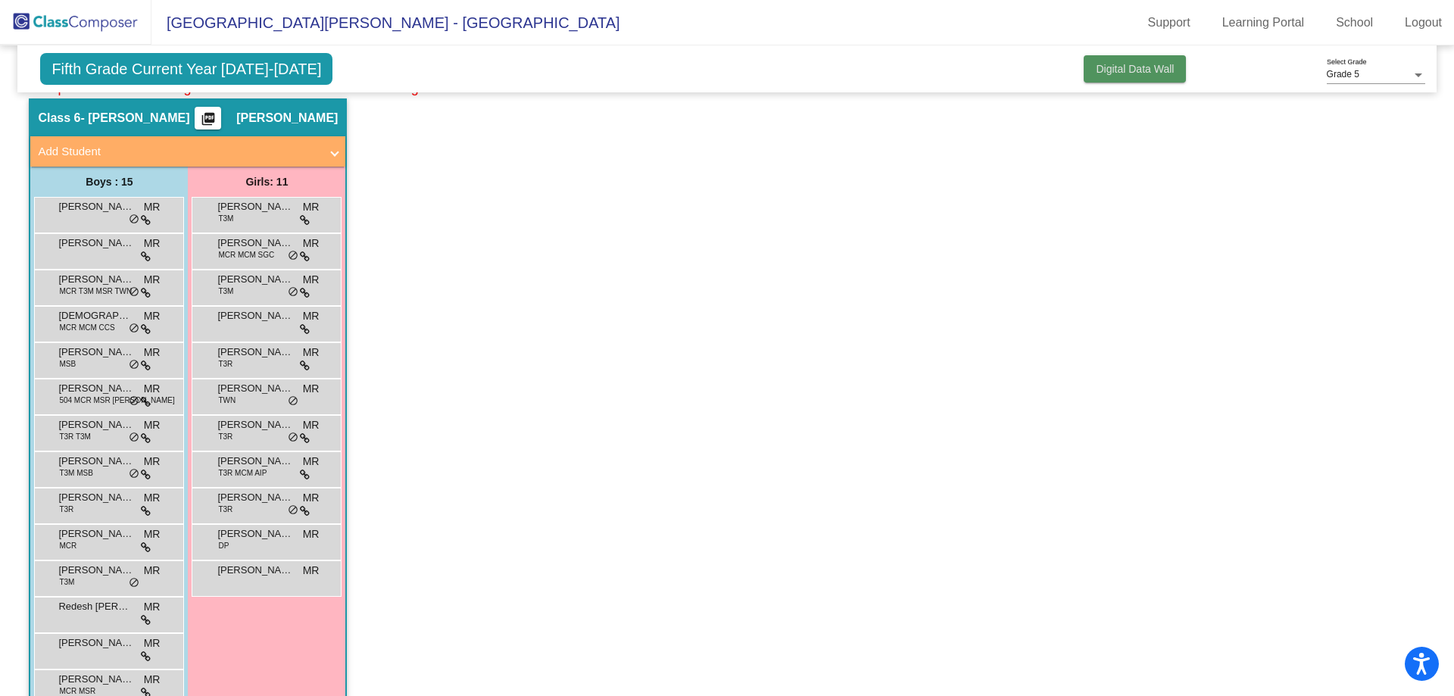
click at [1124, 70] on span "Digital Data Wall" at bounding box center [1135, 69] width 78 height 12
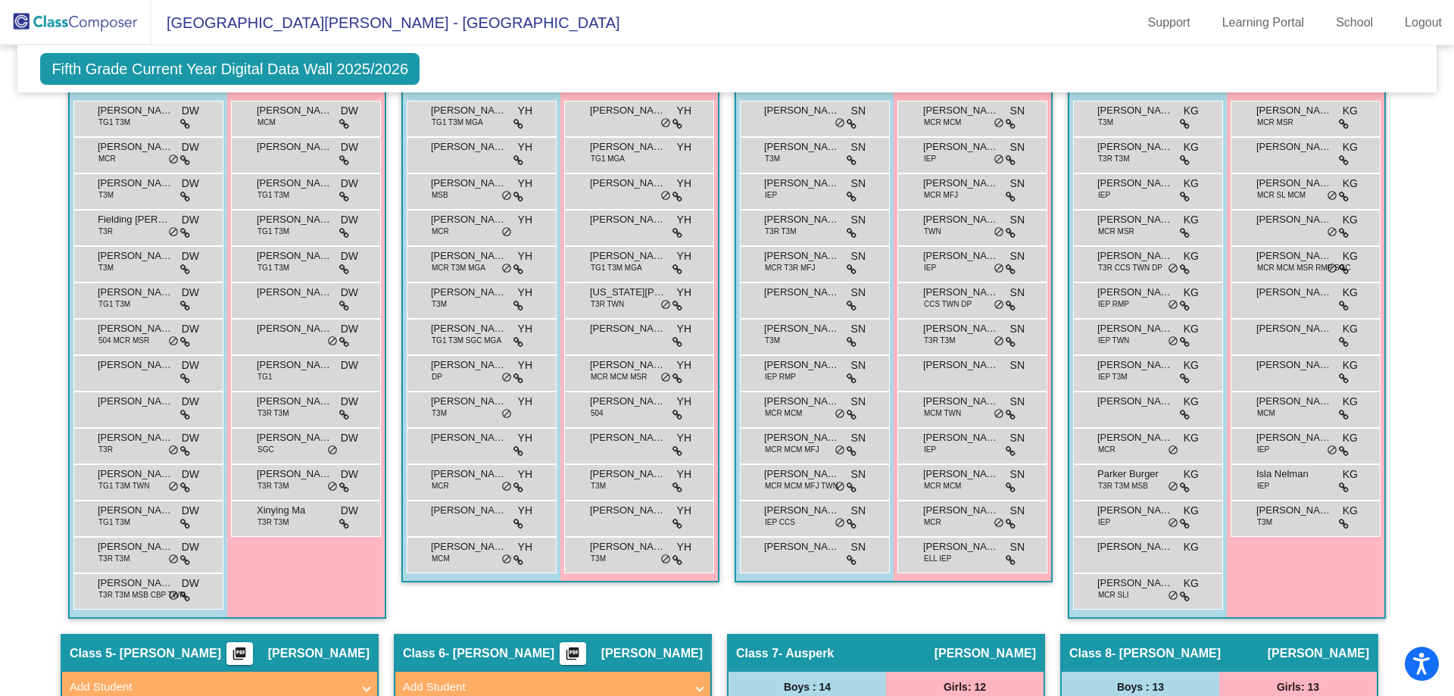
click at [802, 59] on div "Fifth Grade Current Year Digital Data Wall 2025/2026 Add, Move, or Retain Stude…" at bounding box center [726, 68] width 1418 height 47
